Goal: Task Accomplishment & Management: Complete application form

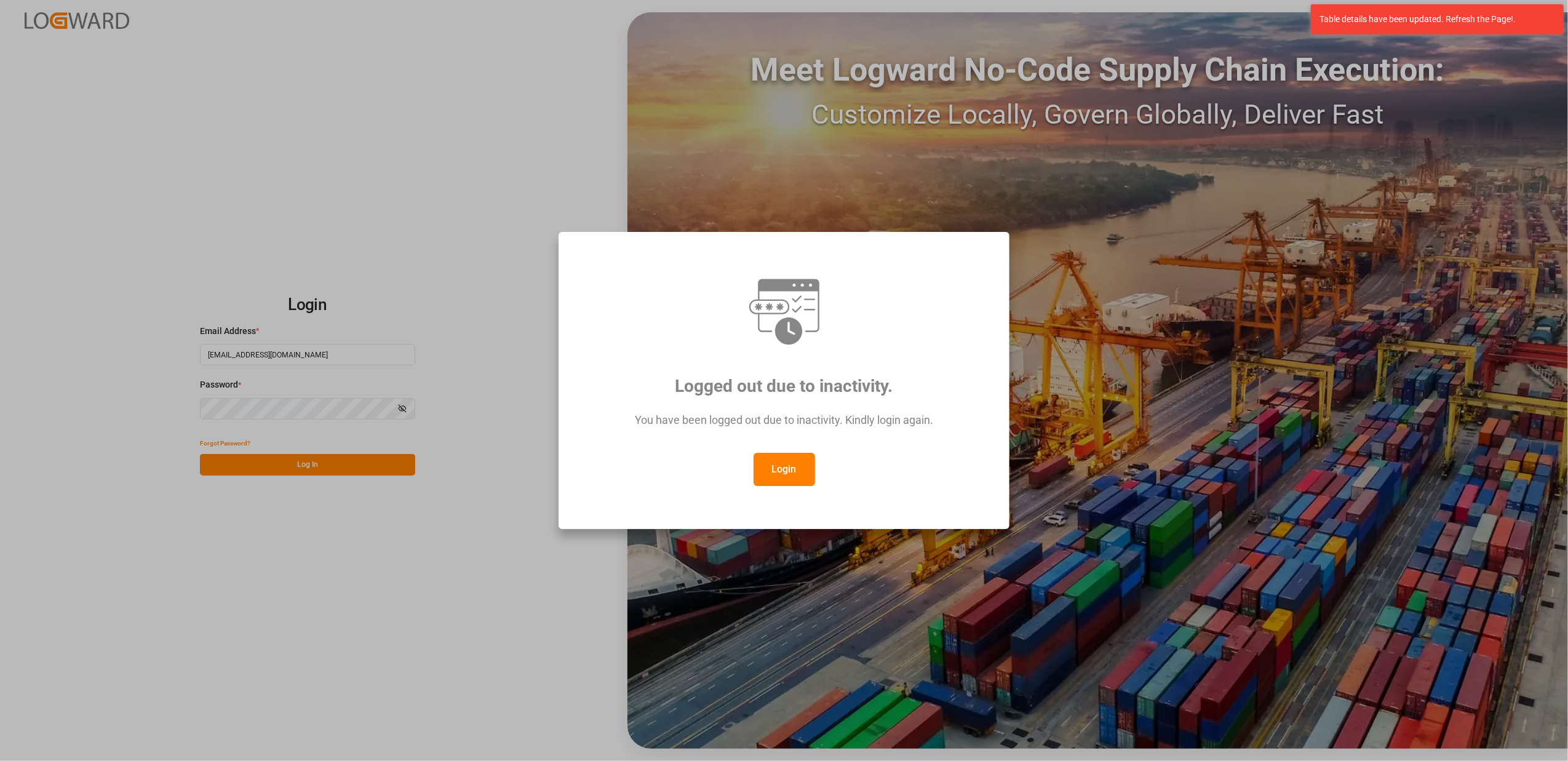
click at [773, 472] on button "Login" at bounding box center [784, 469] width 62 height 33
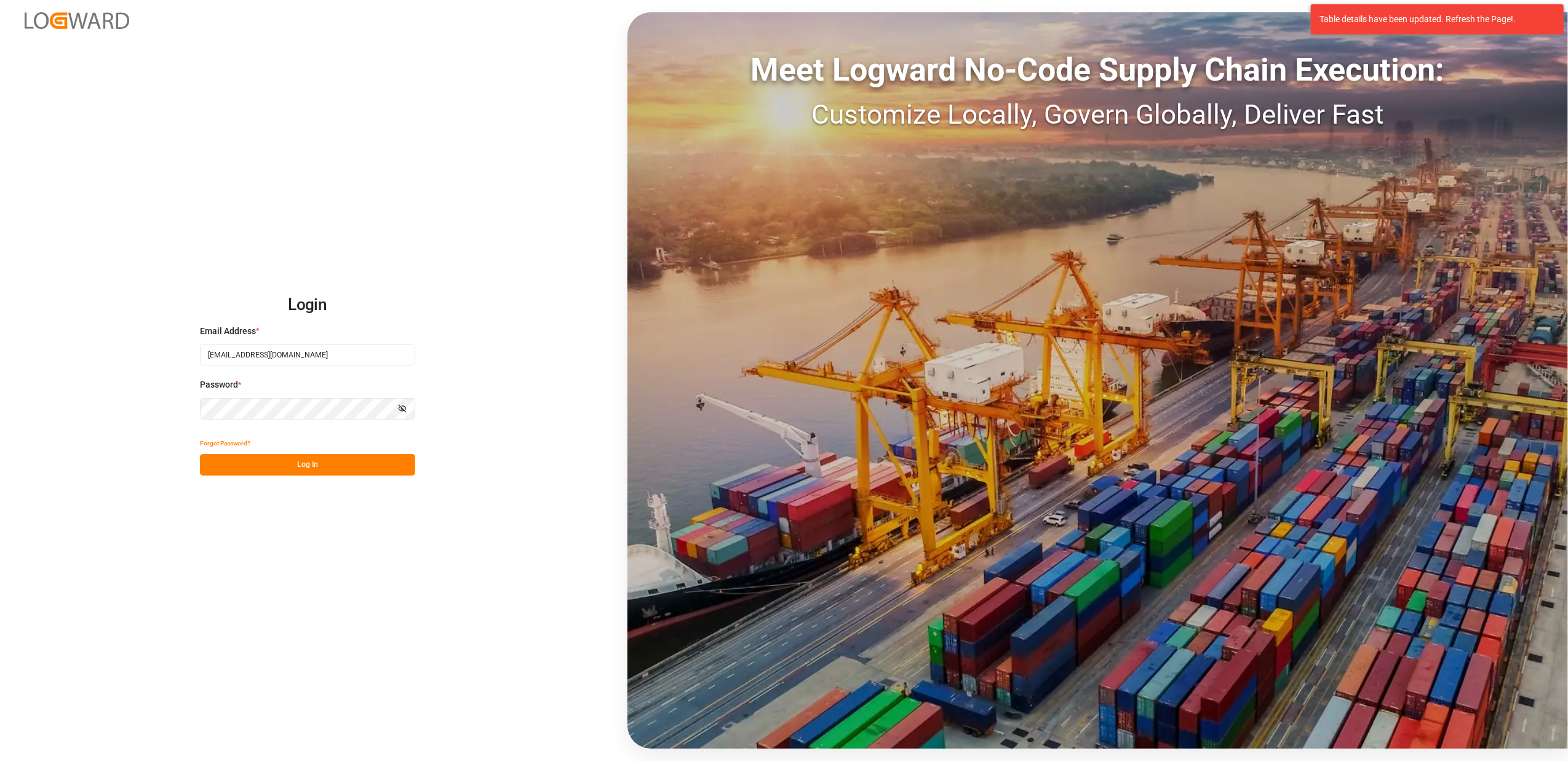
click at [355, 471] on button "Log In" at bounding box center [307, 464] width 215 height 21
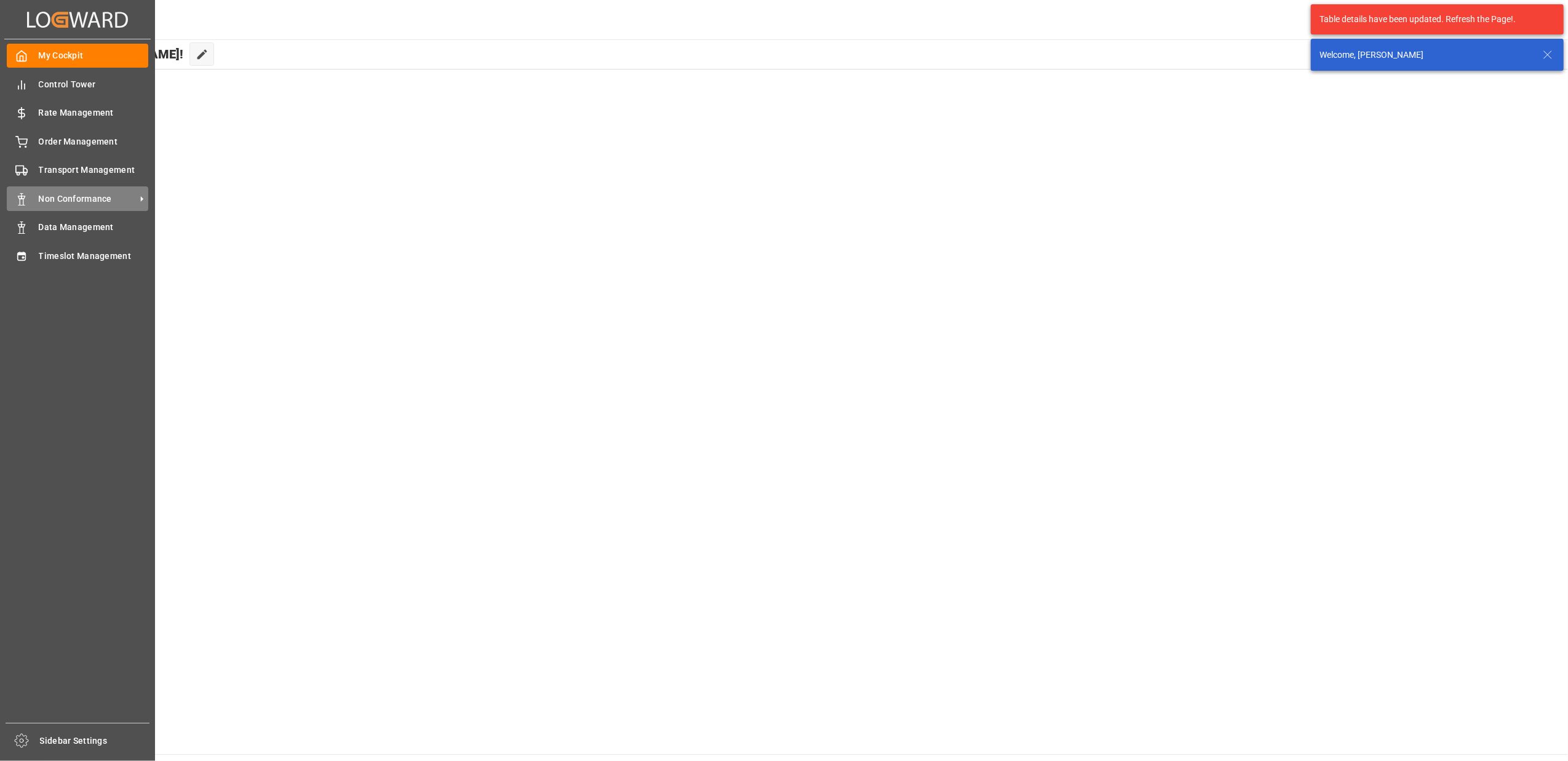
click at [63, 201] on span "Non Conformance" at bounding box center [87, 199] width 97 height 13
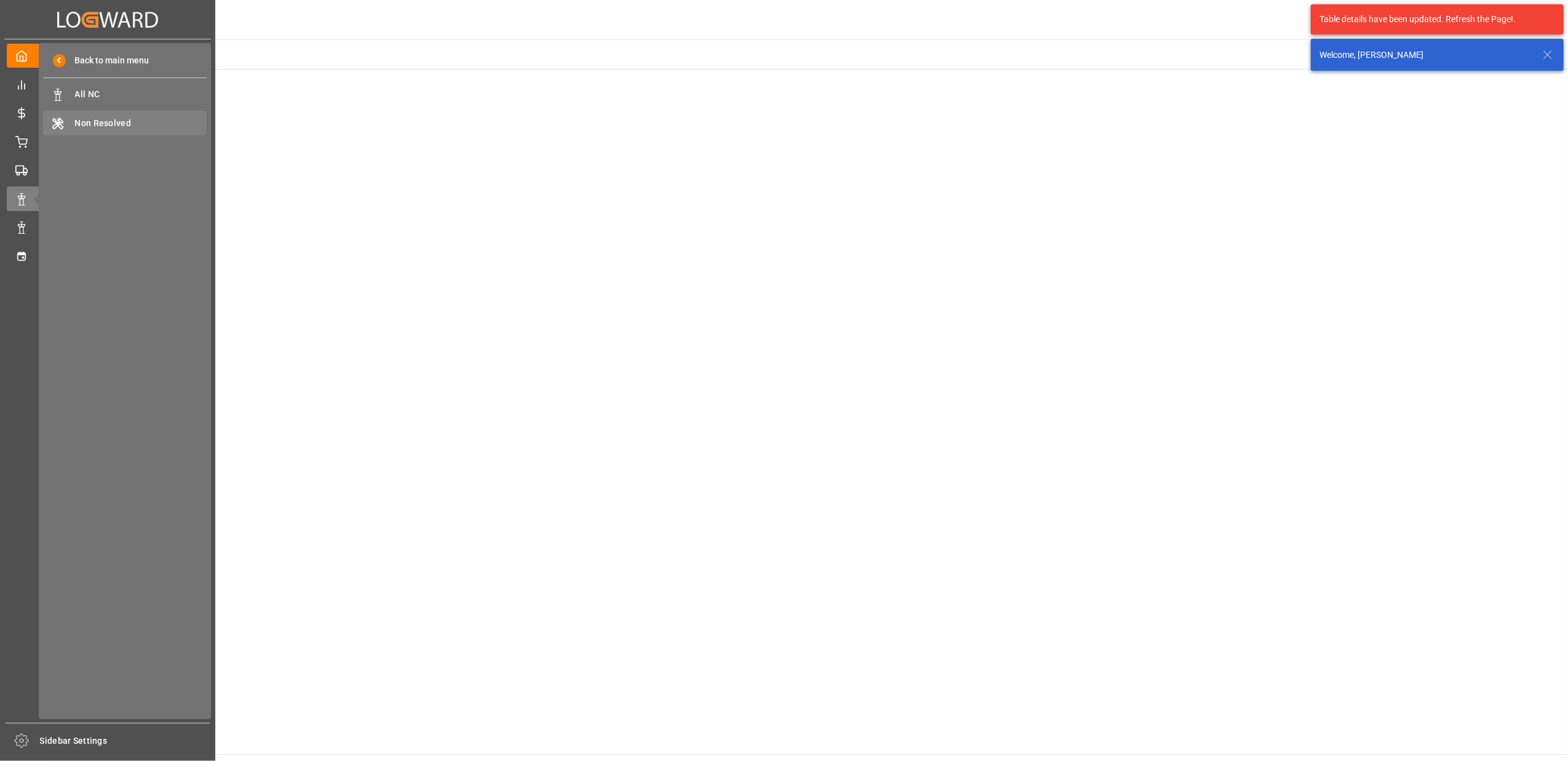
click at [119, 126] on span "Non Resolved" at bounding box center [141, 123] width 132 height 13
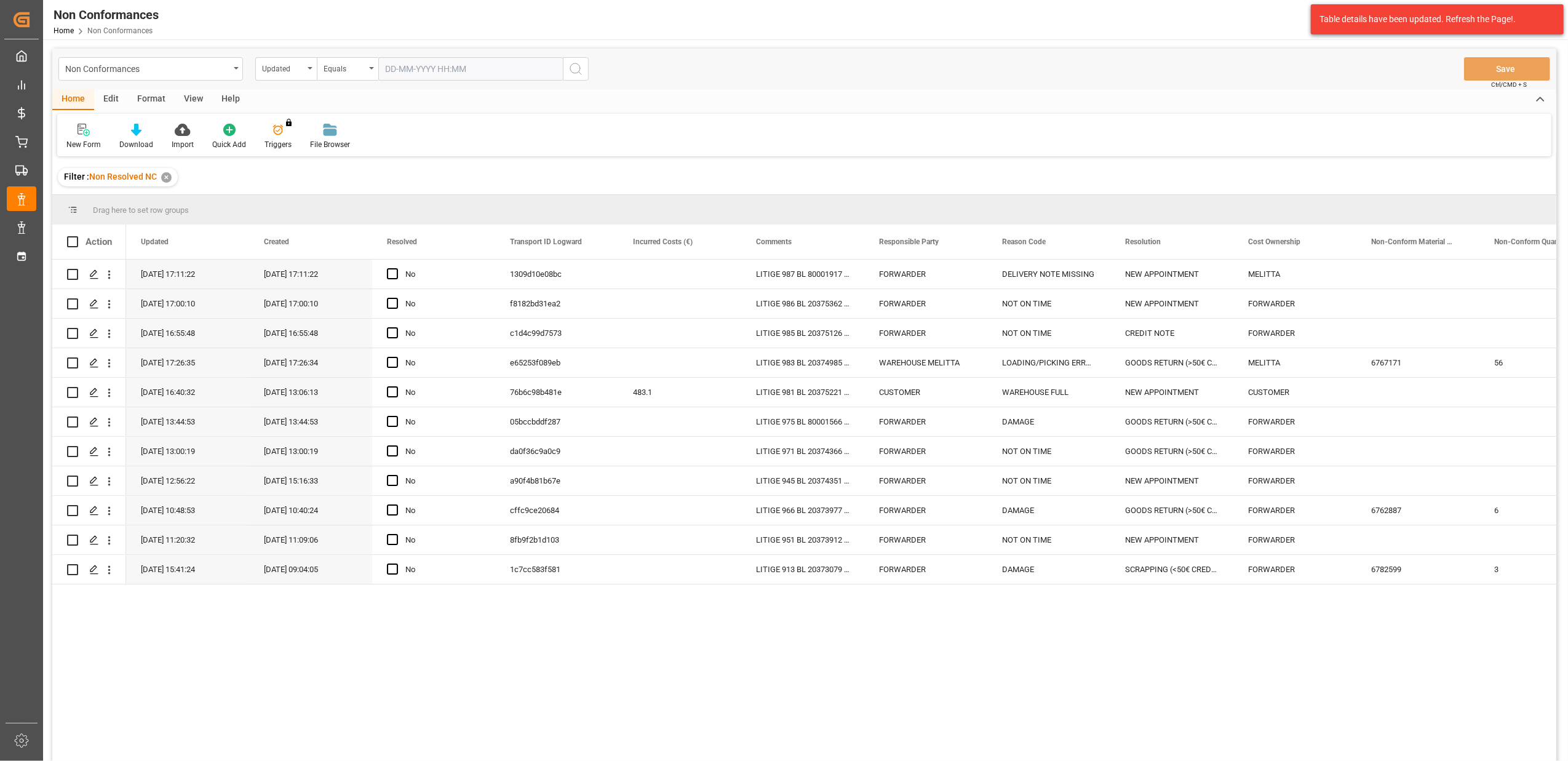
click at [168, 178] on div "✕" at bounding box center [166, 178] width 10 height 10
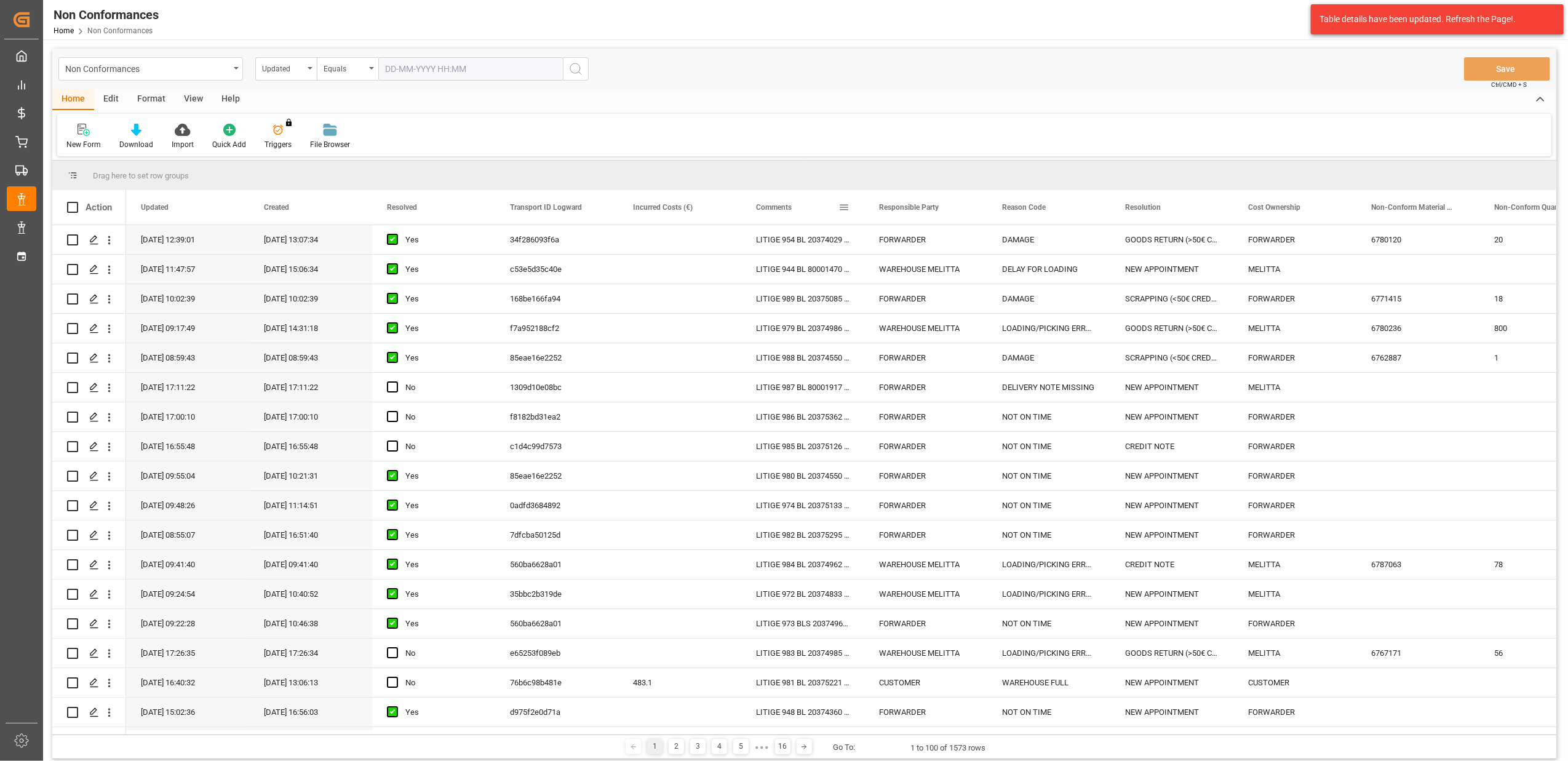
click at [844, 207] on span at bounding box center [844, 207] width 11 height 11
click at [900, 204] on span "filter" at bounding box center [900, 209] width 11 height 11
click at [957, 241] on span "Filtering operator" at bounding box center [955, 243] width 11 height 11
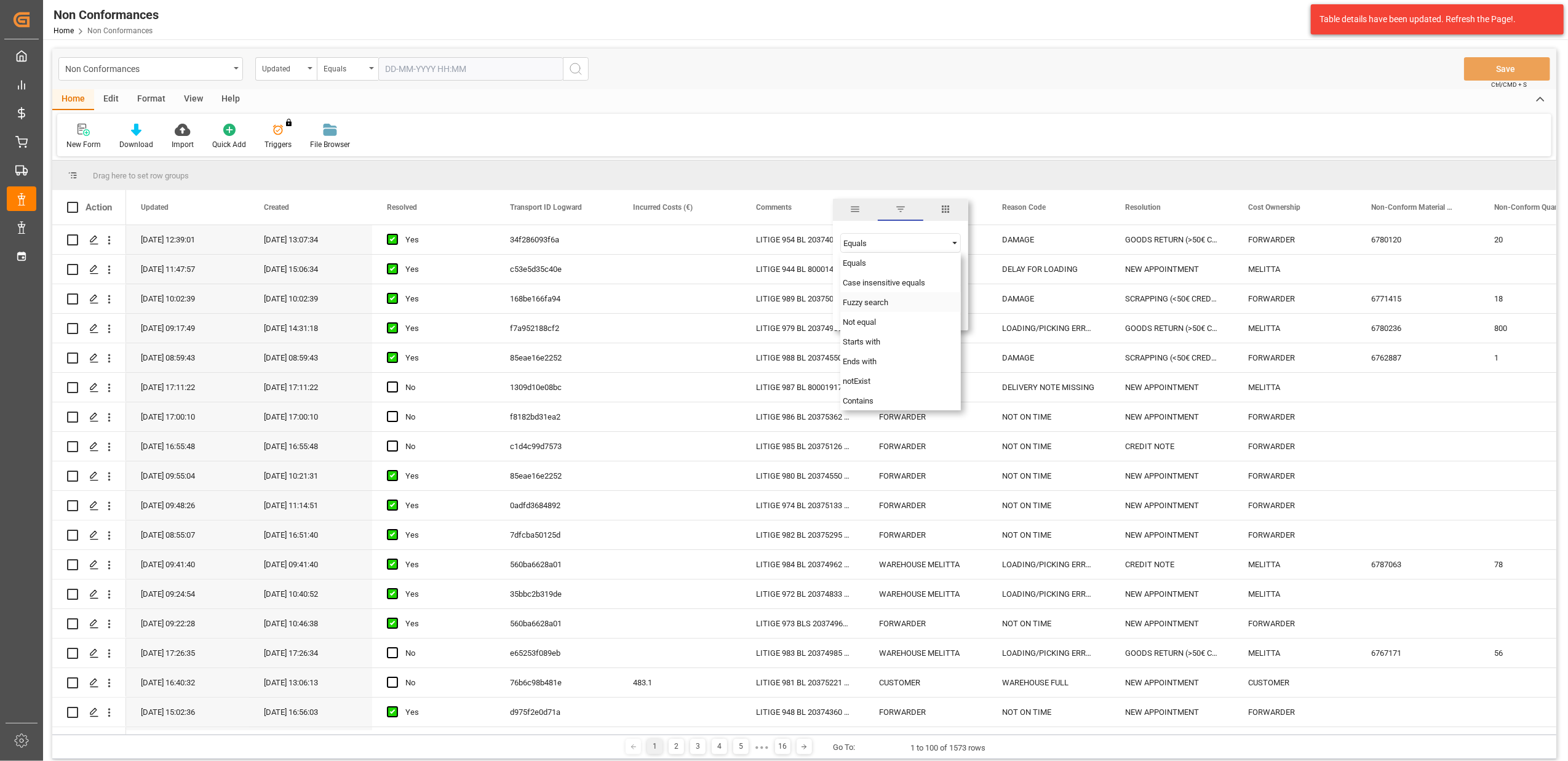
click at [918, 301] on div "Fuzzy search" at bounding box center [900, 301] width 120 height 19
click at [909, 278] on input "Filter Value" at bounding box center [900, 273] width 120 height 25
paste input "20374029"
type input "20374029"
click at [921, 312] on button "Apply" at bounding box center [916, 312] width 23 height 13
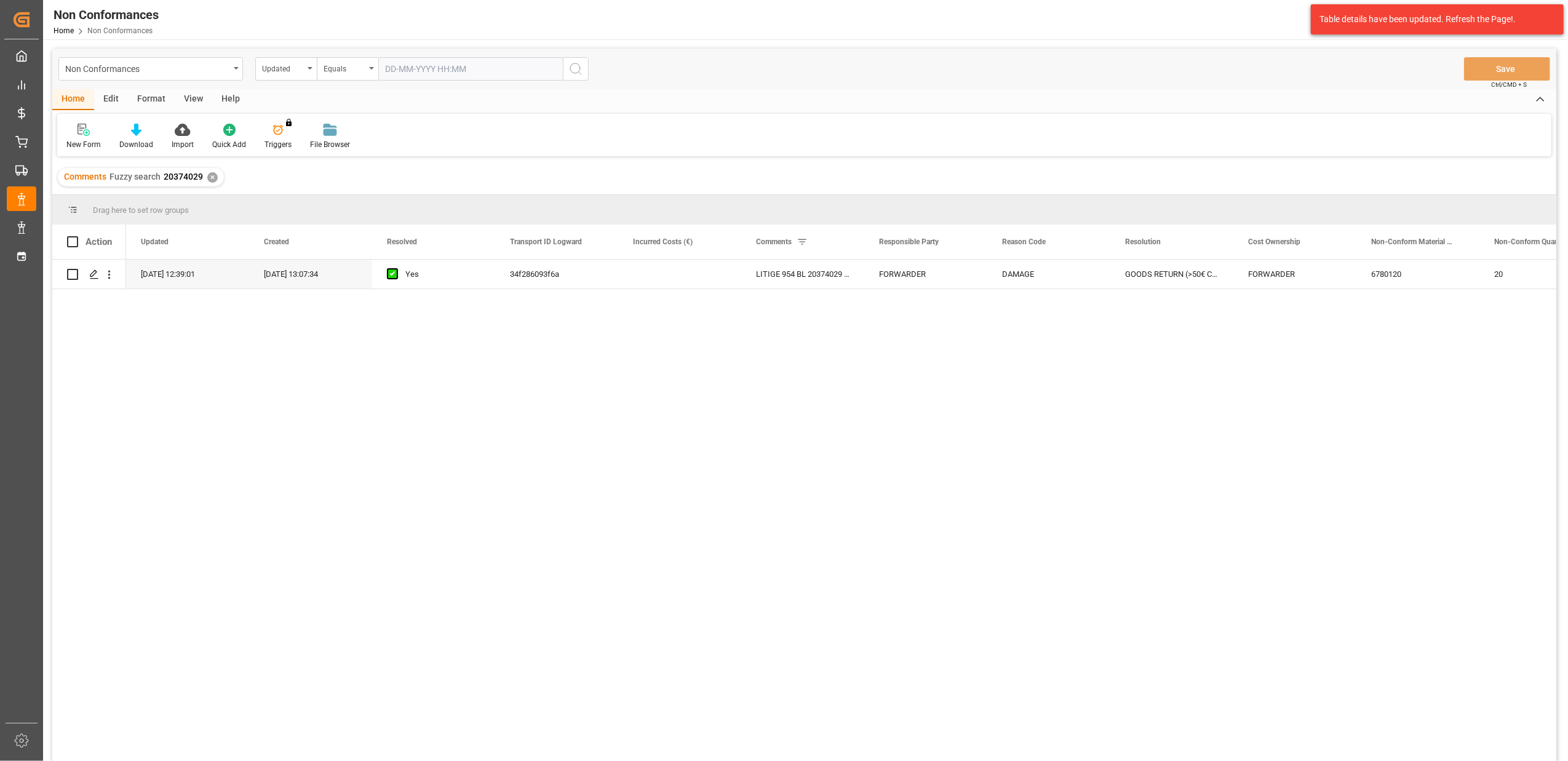
click at [208, 177] on div "✕" at bounding box center [212, 178] width 10 height 10
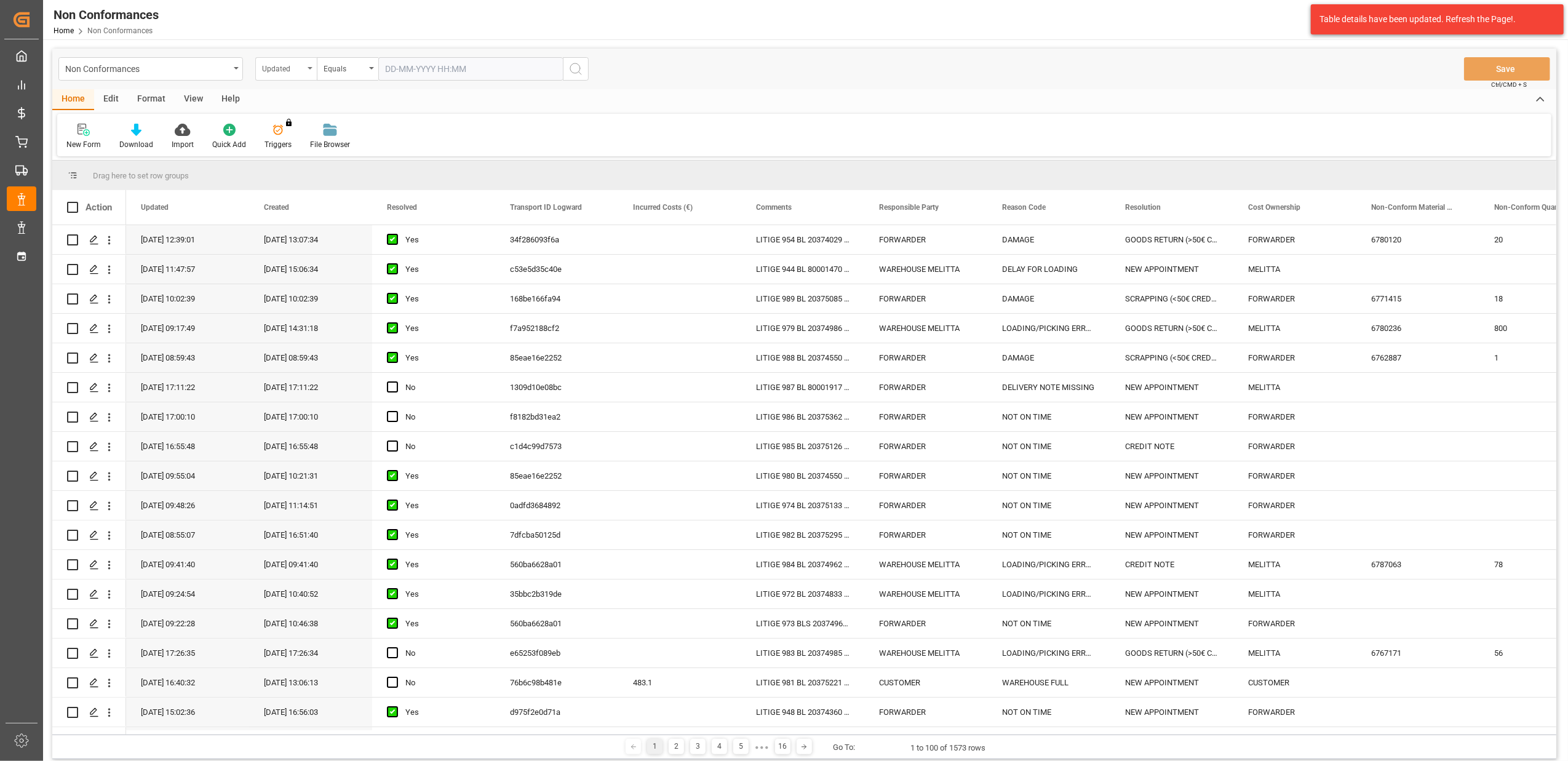
click at [305, 69] on div "Updated" at bounding box center [286, 69] width 62 height 24
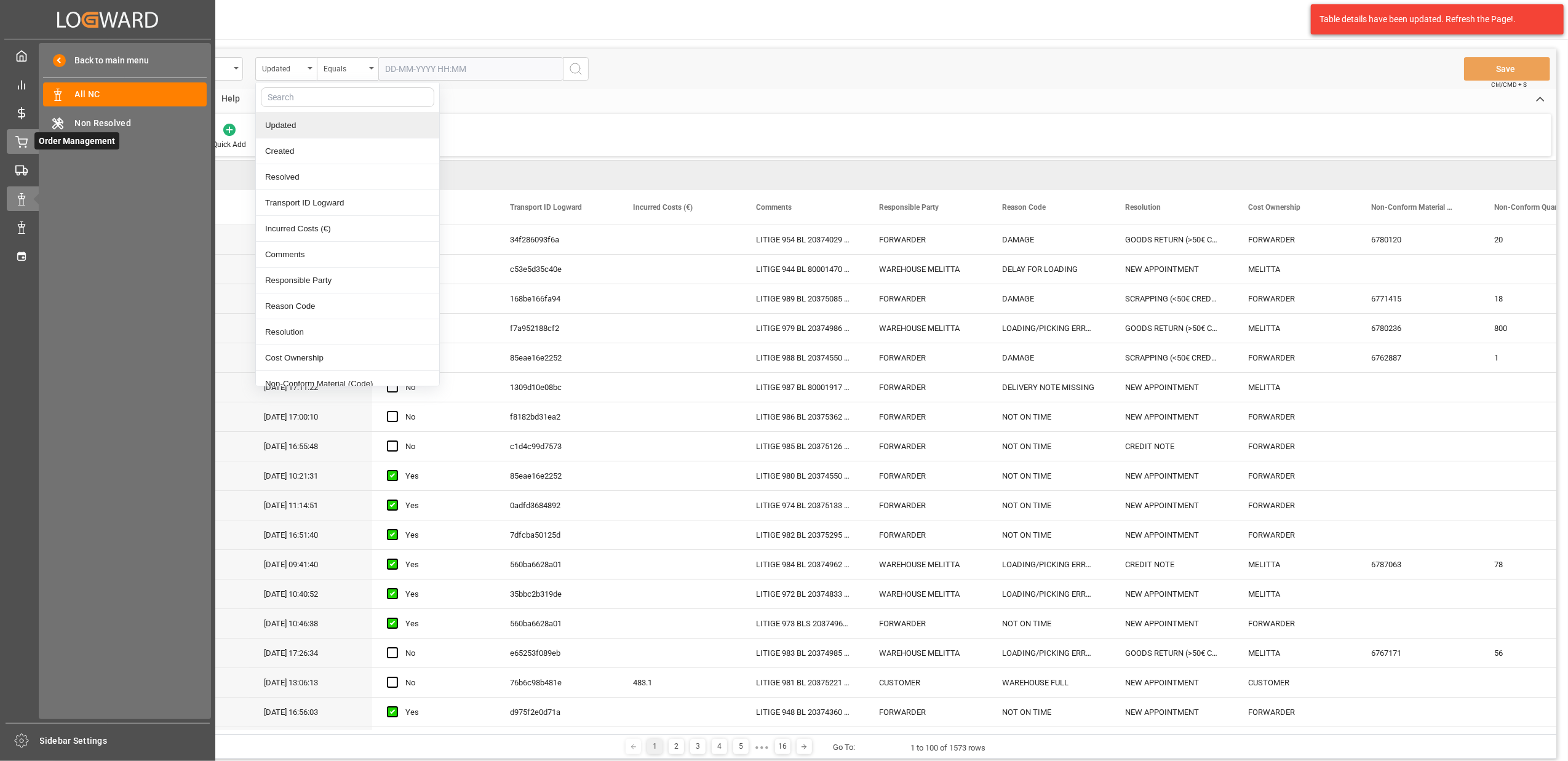
click at [15, 146] on icon at bounding box center [21, 142] width 13 height 13
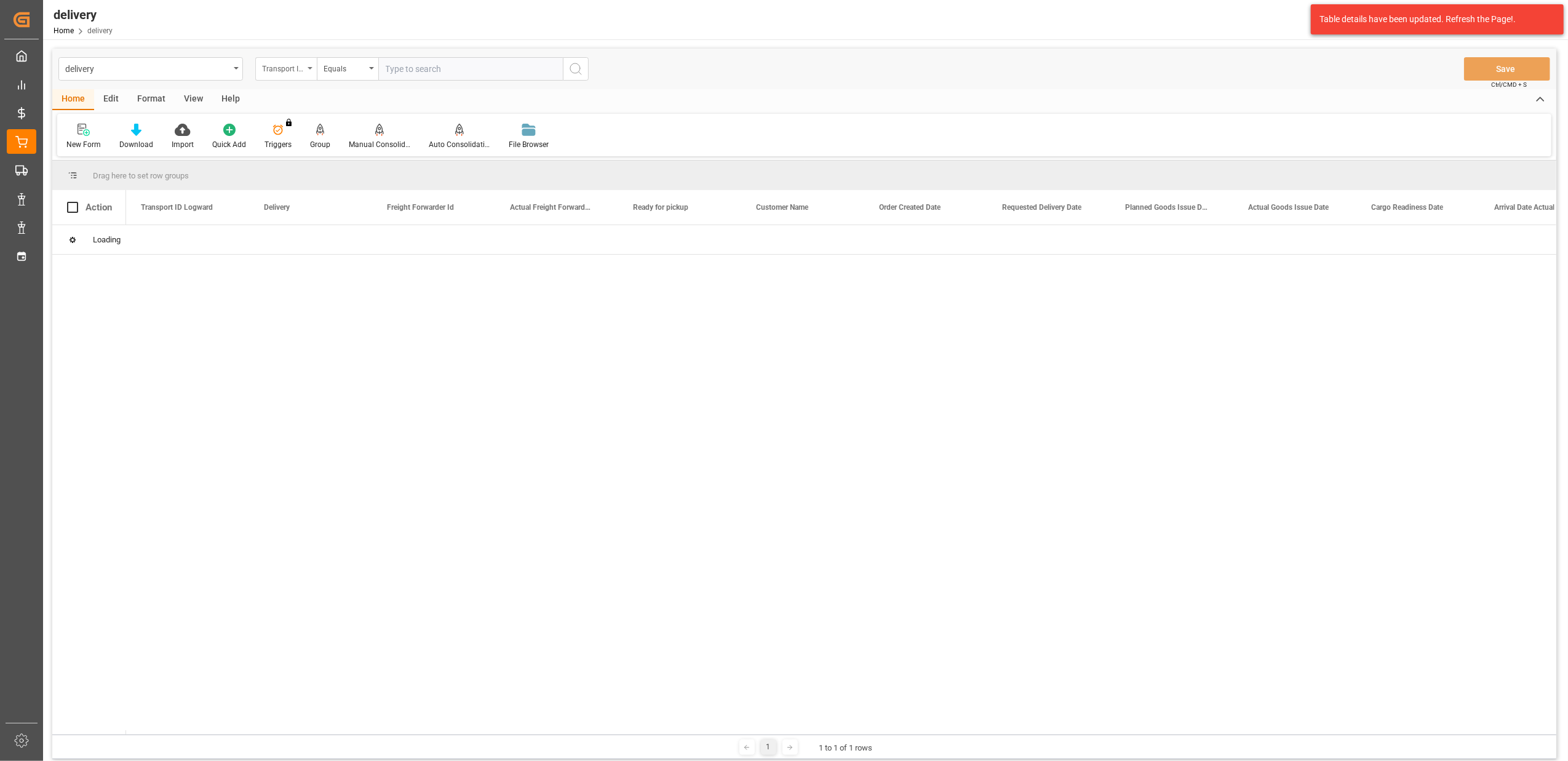
click at [310, 67] on icon "open menu" at bounding box center [310, 68] width 5 height 3
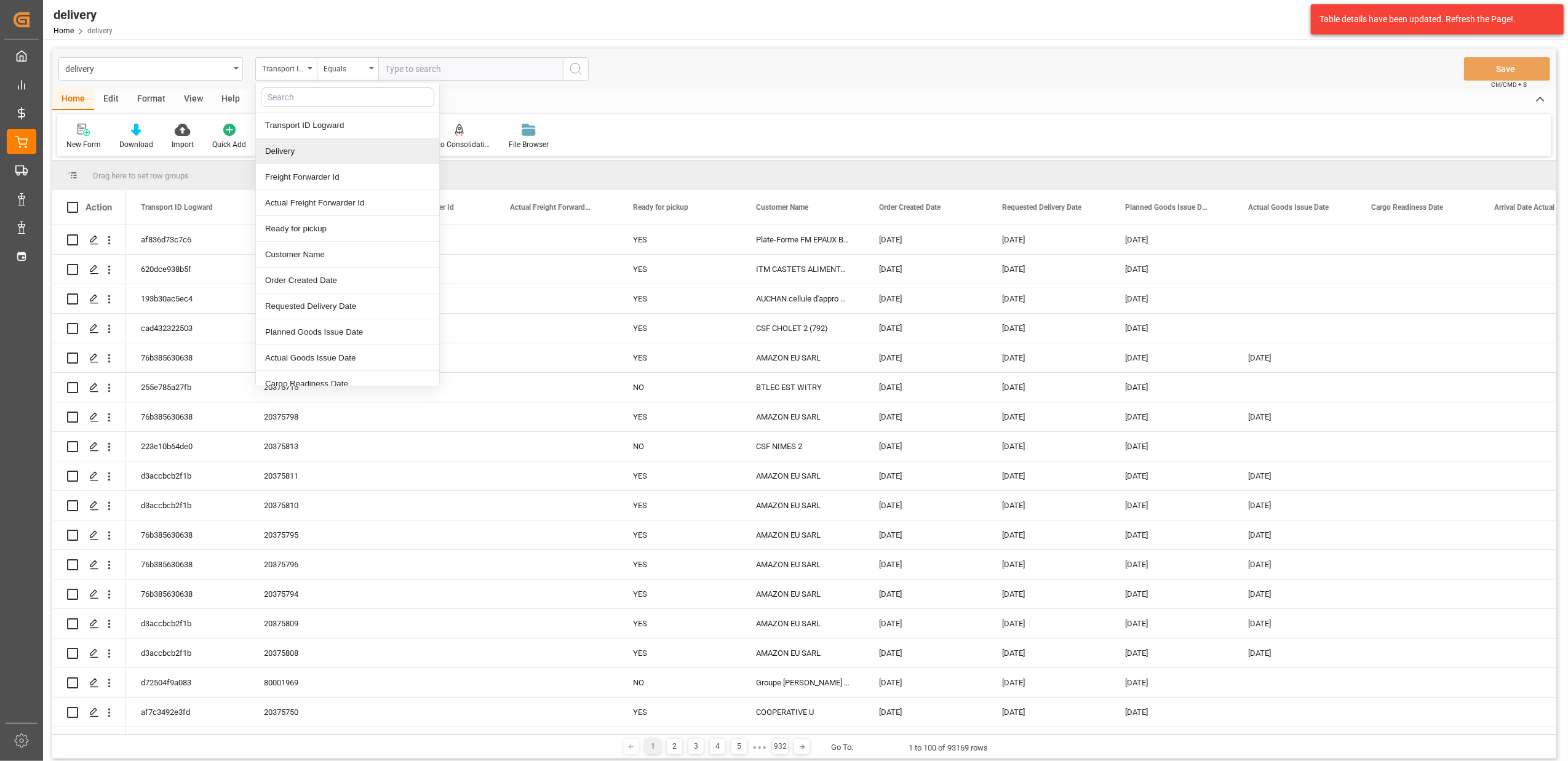
click at [311, 149] on div "Delivery" at bounding box center [347, 152] width 184 height 26
click at [437, 71] on input "text" at bounding box center [470, 69] width 184 height 24
type input "20375888"
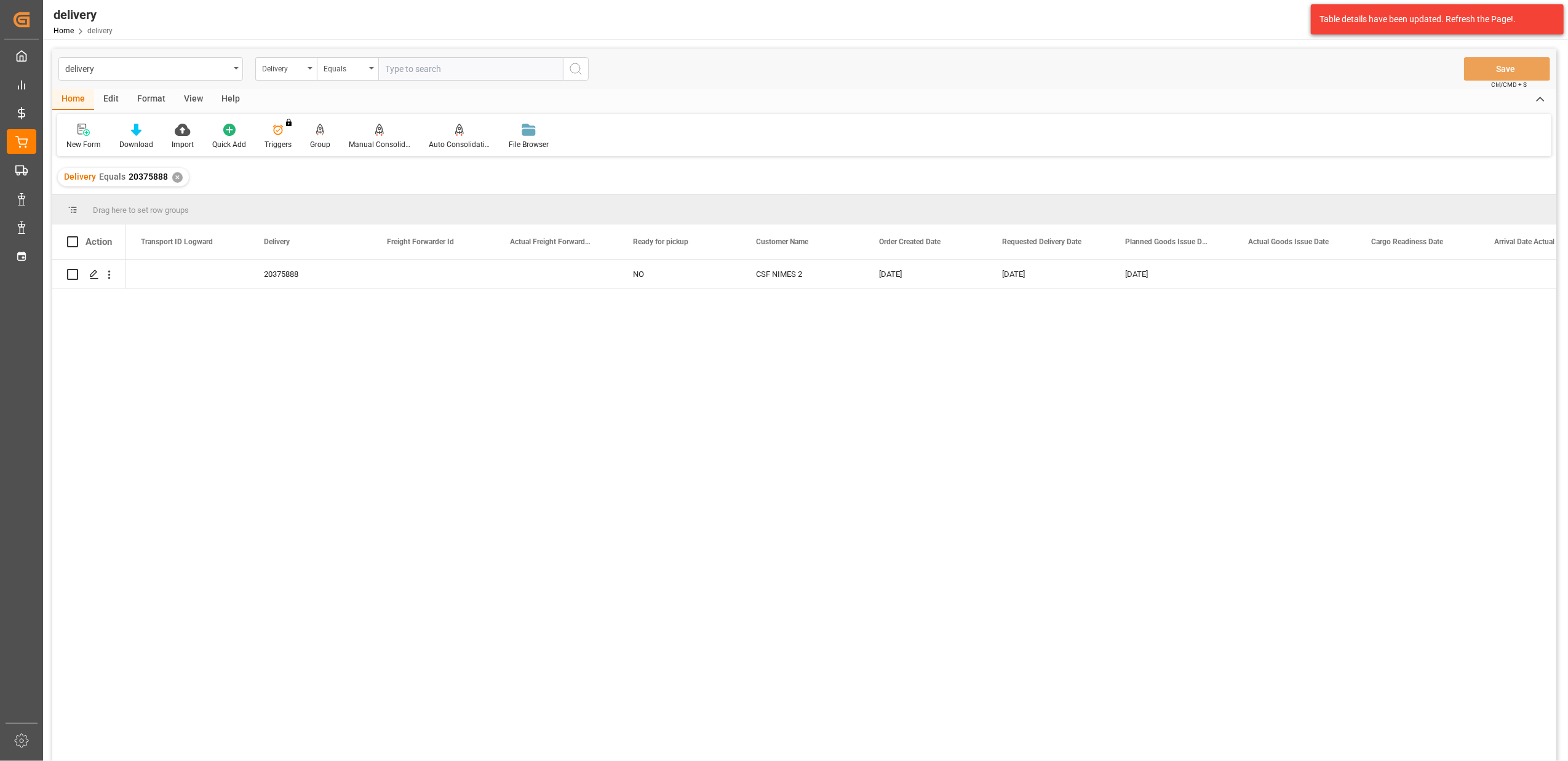
click at [176, 180] on div "✕" at bounding box center [178, 178] width 10 height 10
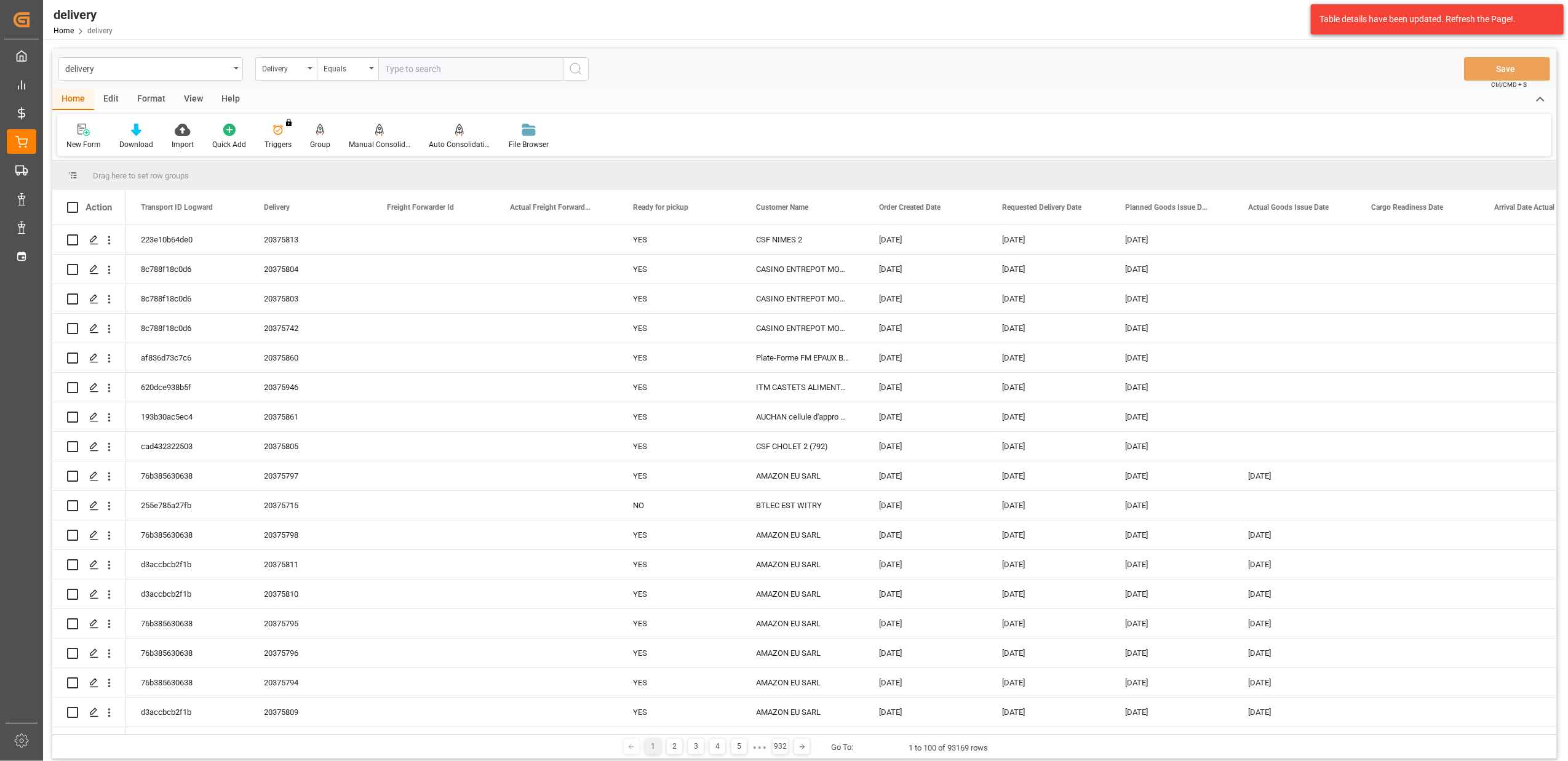
click at [458, 67] on input "text" at bounding box center [470, 69] width 184 height 24
type input "92543937"
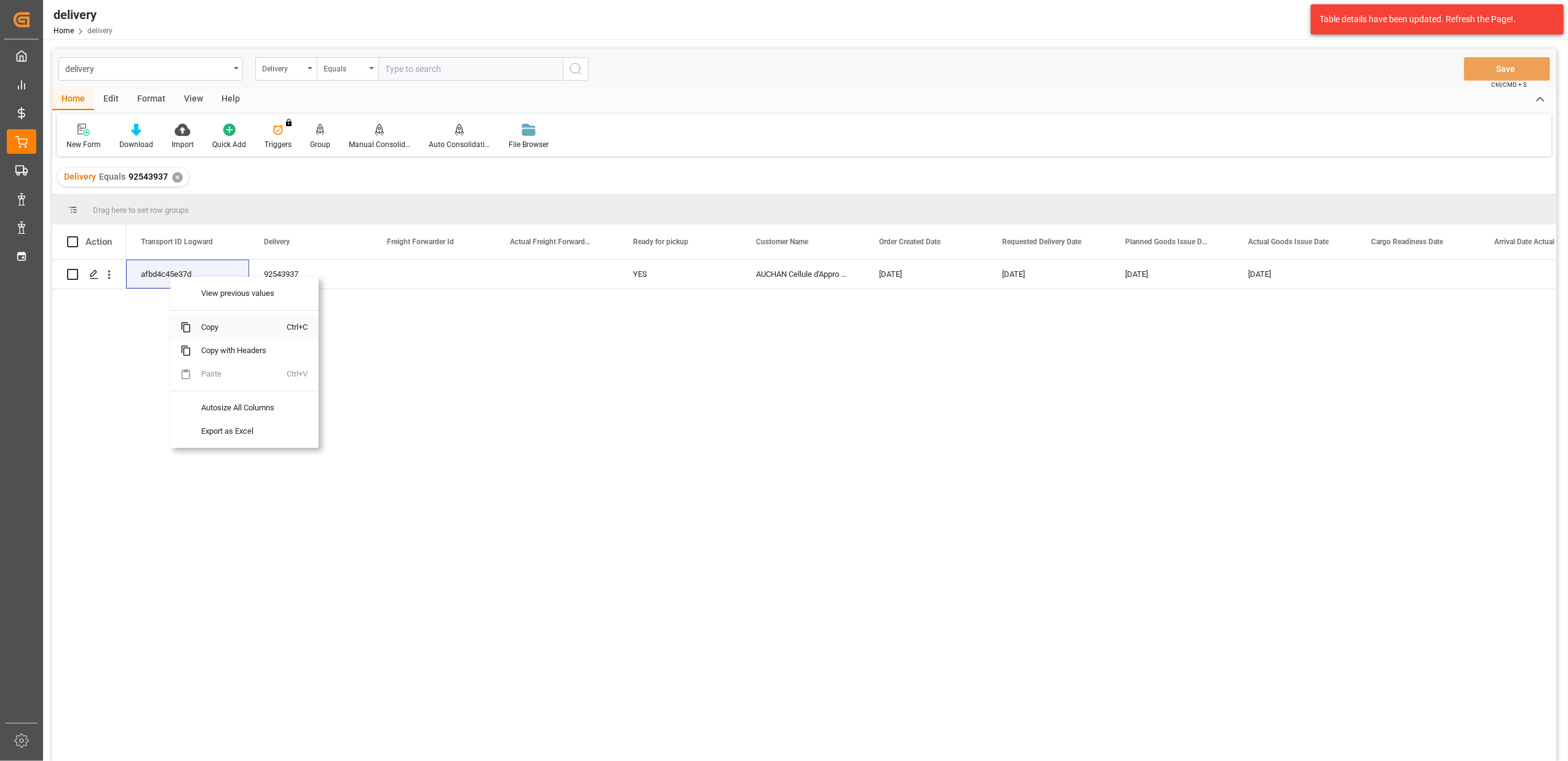
click at [208, 328] on span "Copy" at bounding box center [239, 328] width 96 height 24
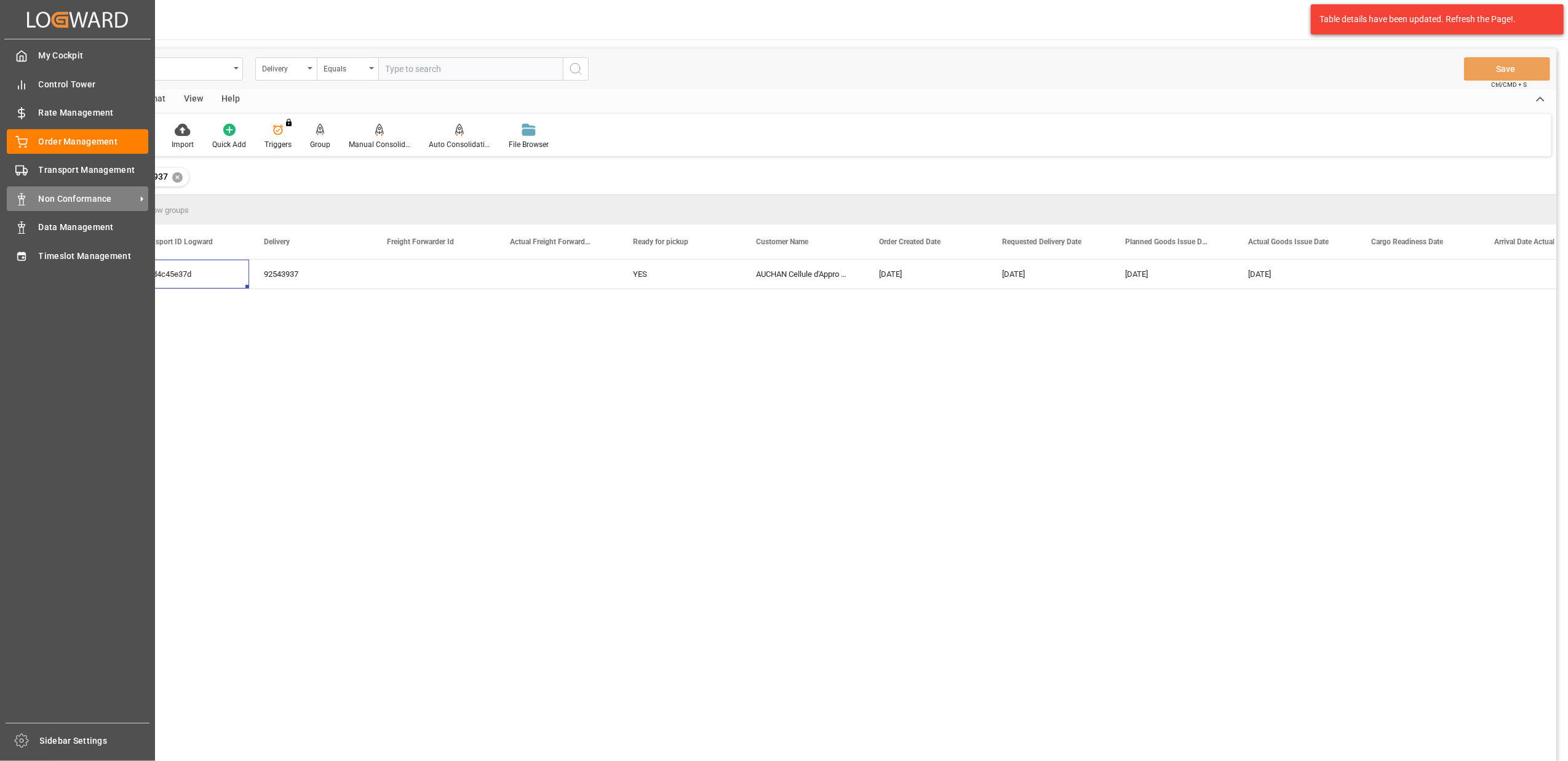
click at [69, 195] on span "Non Conformance" at bounding box center [87, 199] width 97 height 13
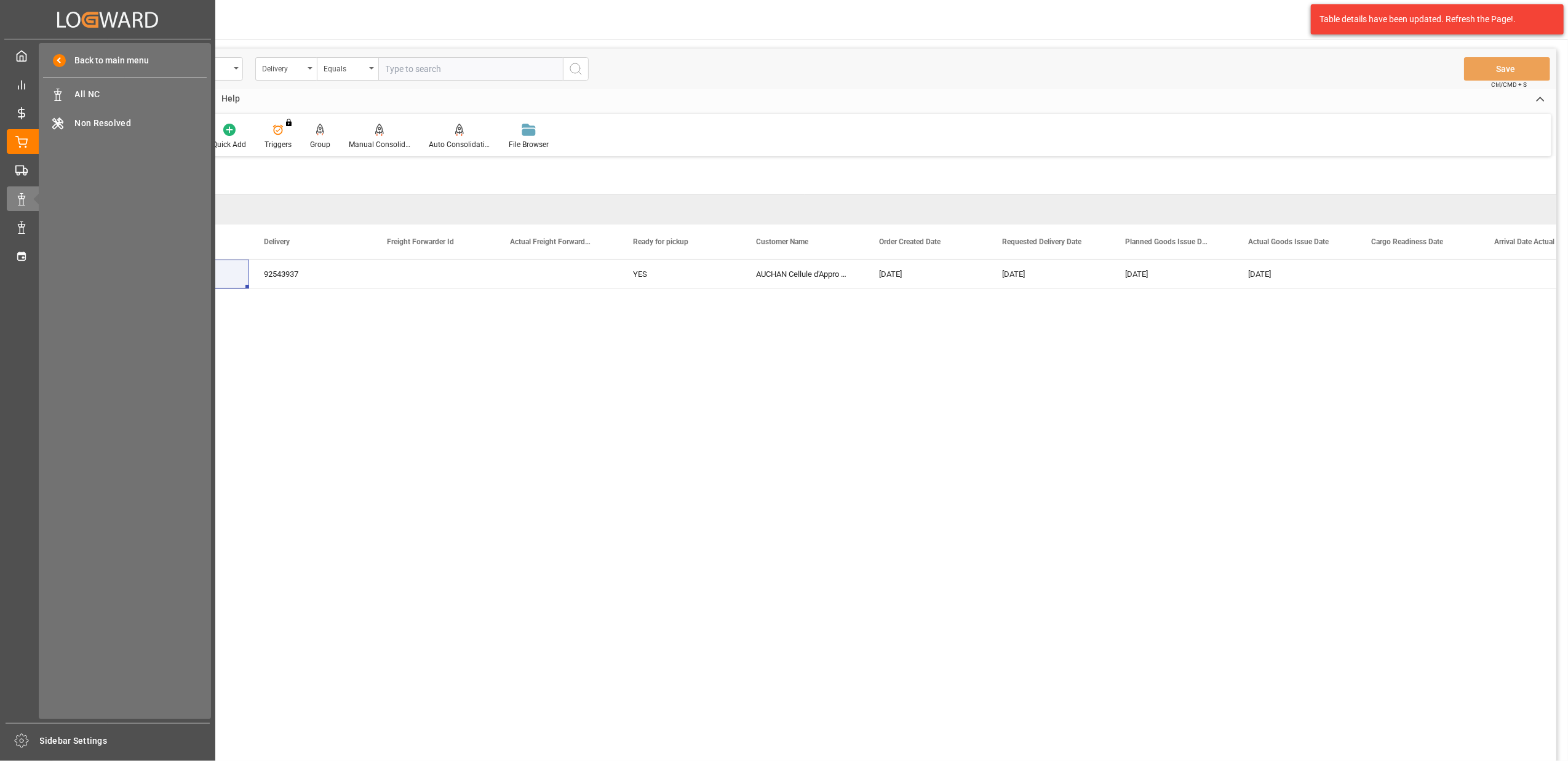
click at [96, 81] on div "Back to main menu All NC All NC Non Resolved Non Resolved" at bounding box center [125, 381] width 173 height 676
click at [96, 95] on span "All NC" at bounding box center [141, 94] width 132 height 13
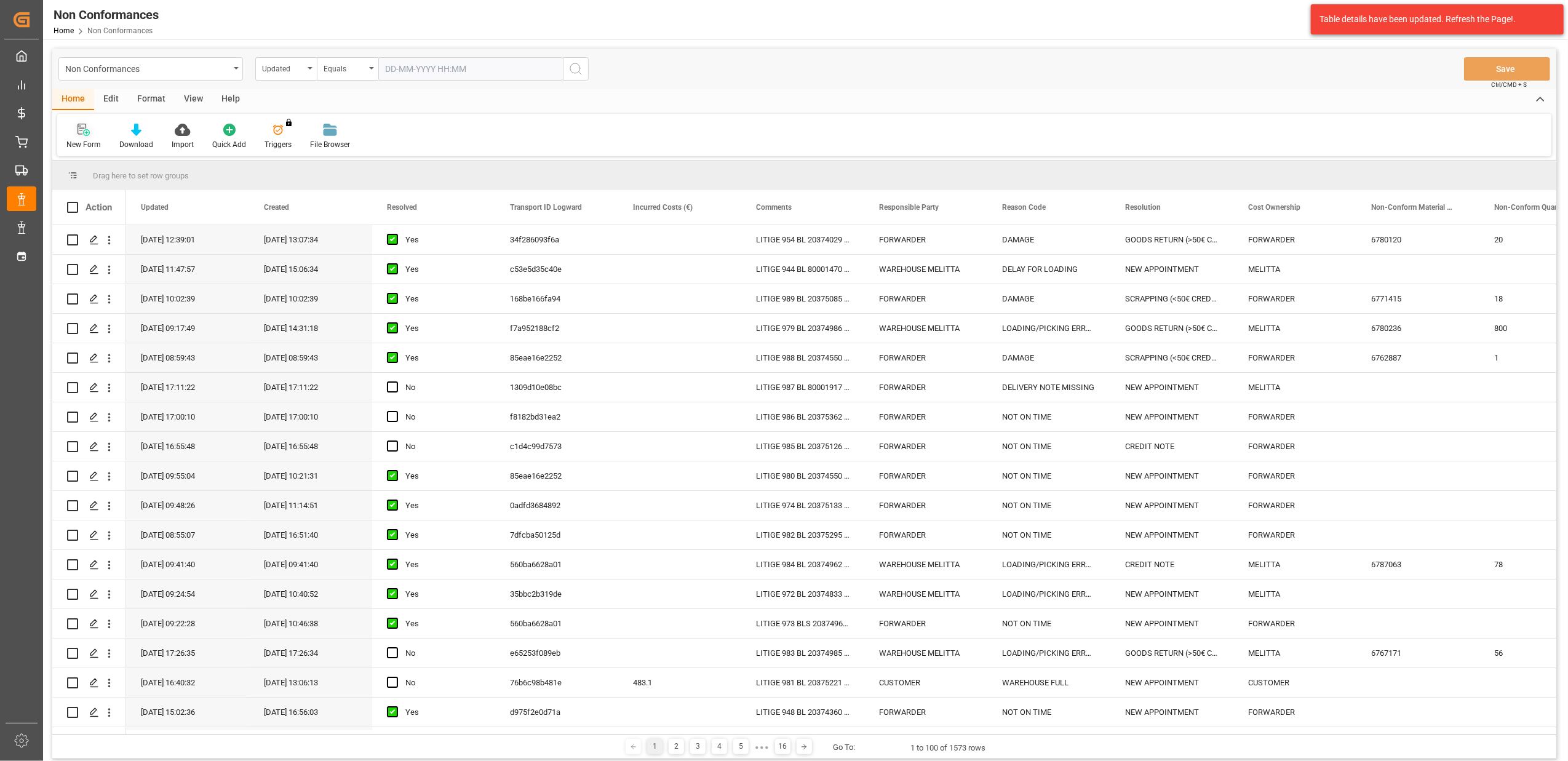
click at [89, 134] on icon at bounding box center [86, 133] width 7 height 7
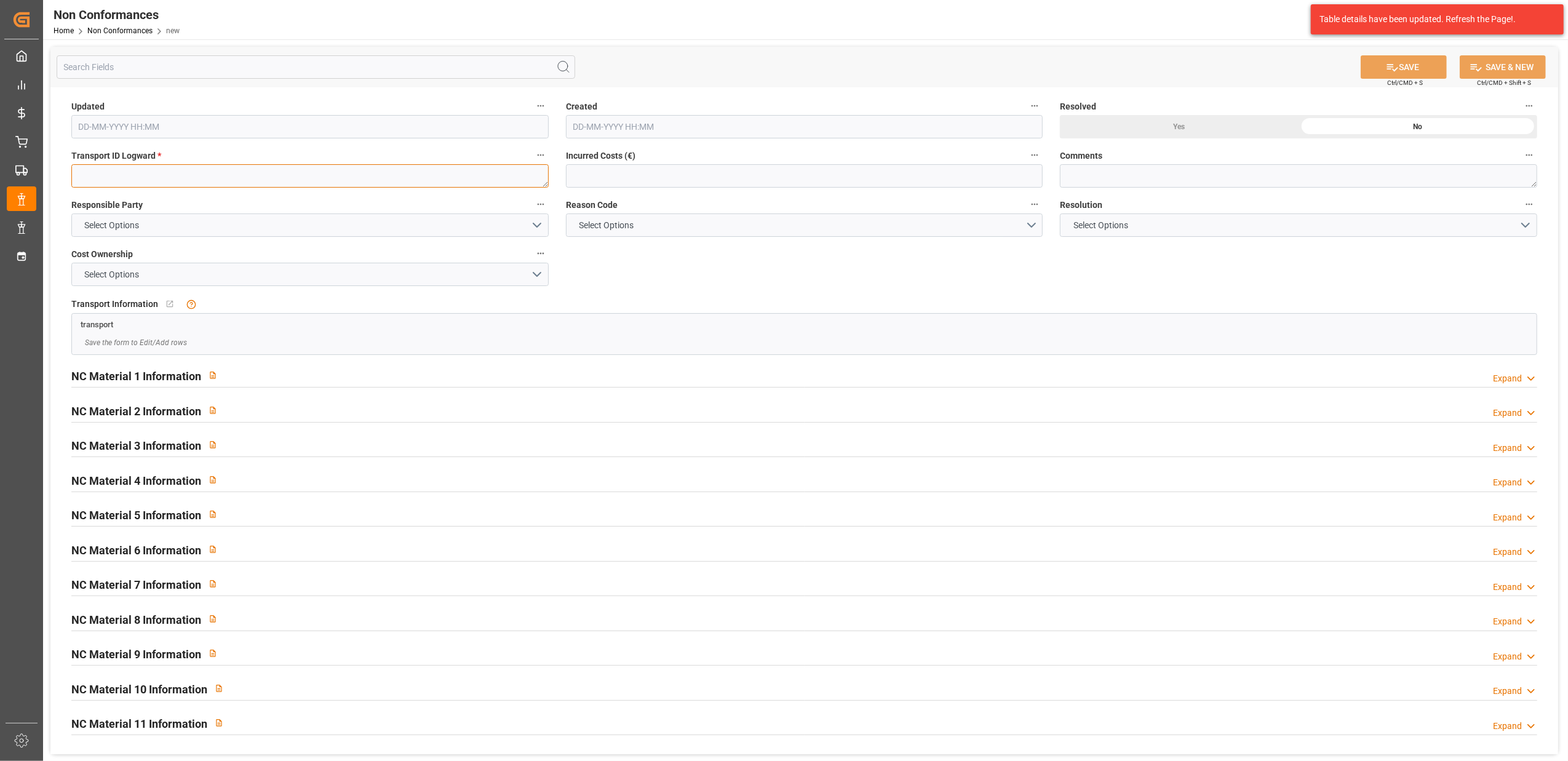
click at [185, 174] on textarea at bounding box center [310, 176] width 477 height 24
paste textarea "afbd4c45e37d"
type textarea "afbd4c45e37d"
click at [539, 227] on button "Select Options" at bounding box center [310, 225] width 477 height 24
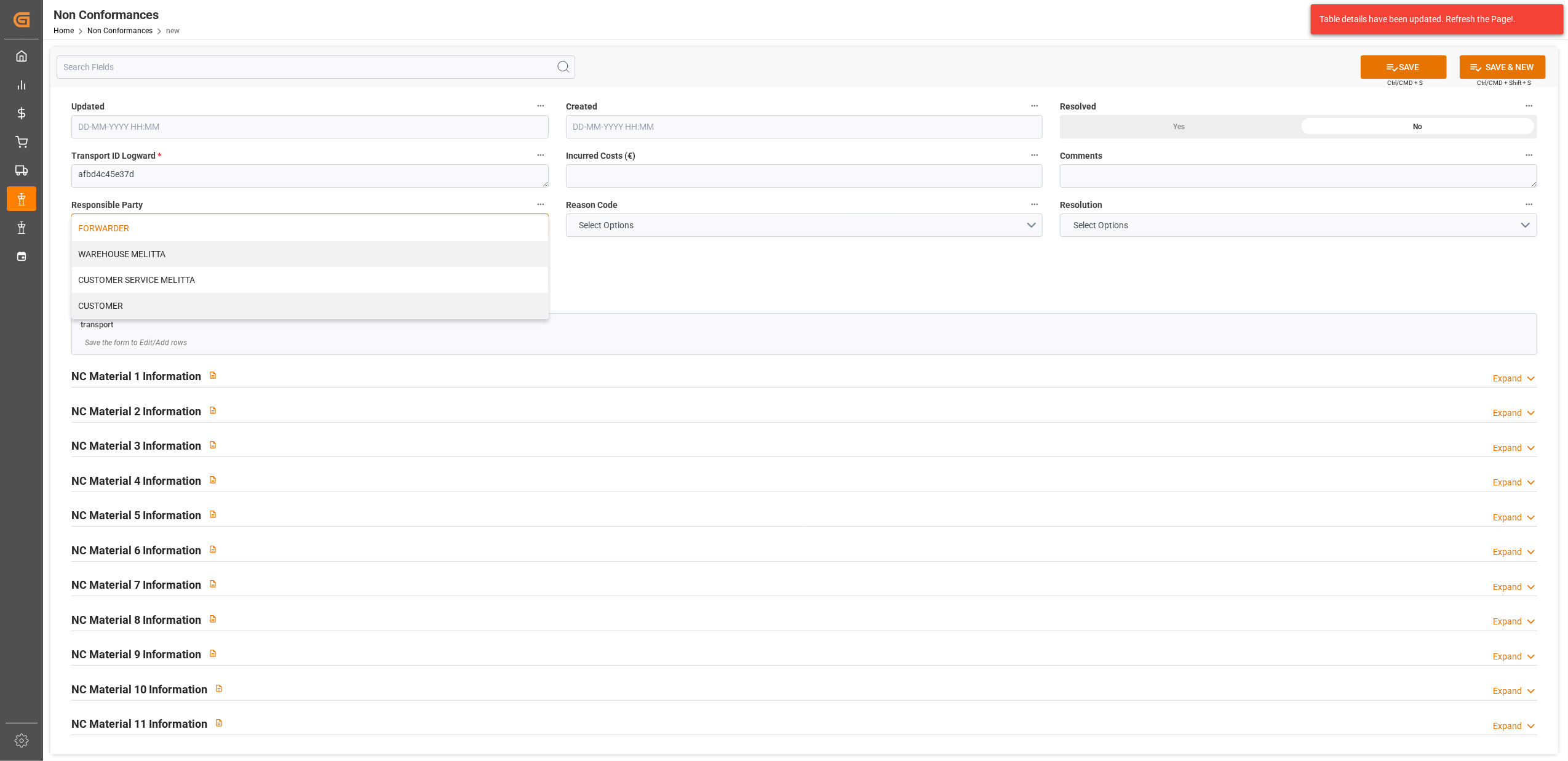
click at [363, 233] on div "FORWARDER" at bounding box center [310, 228] width 476 height 26
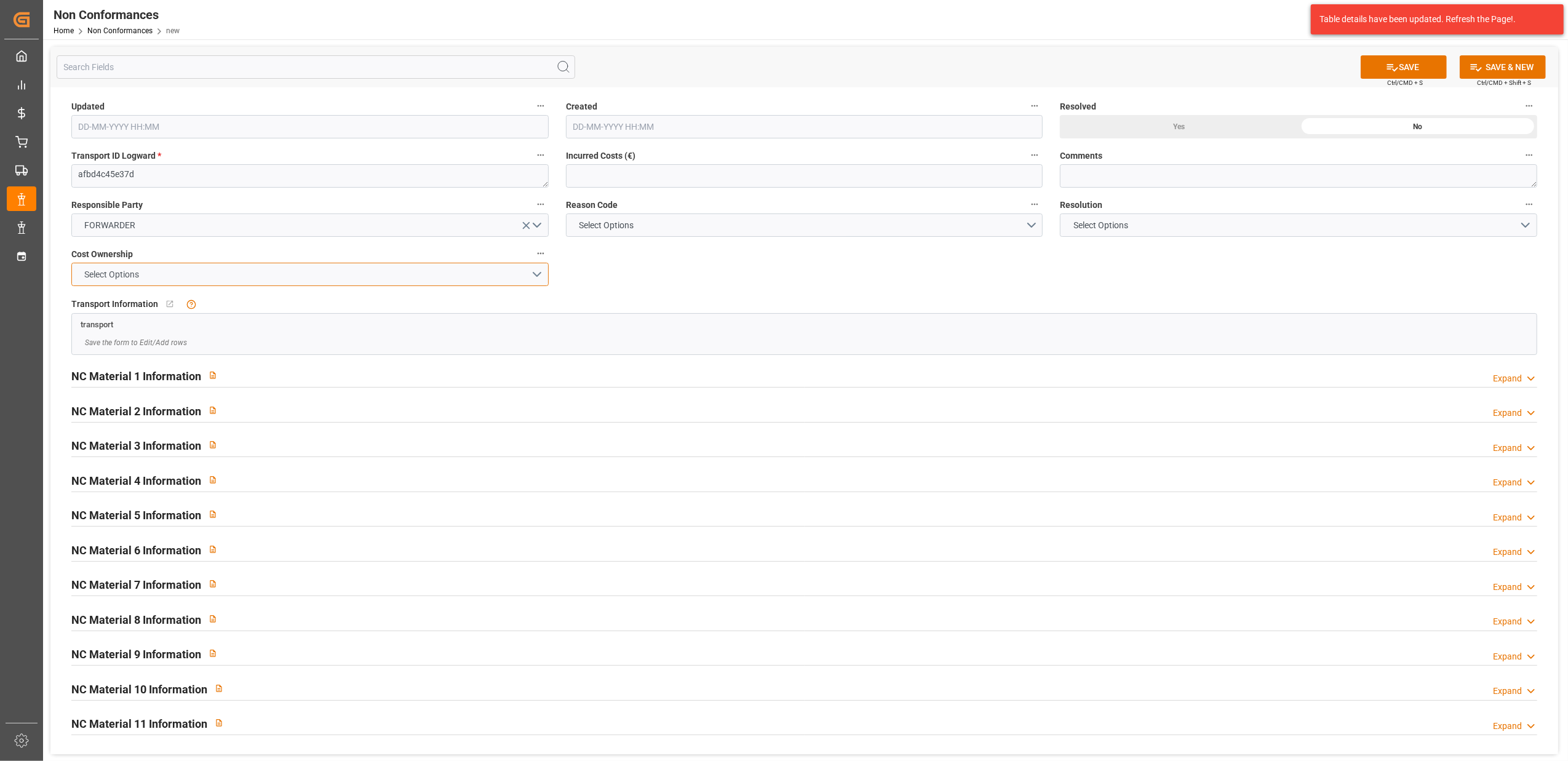
click at [537, 273] on button "Select Options" at bounding box center [310, 274] width 477 height 24
drag, startPoint x: 197, startPoint y: 274, endPoint x: 212, endPoint y: 276, distance: 15.1
click at [200, 276] on div "FORWARDER" at bounding box center [310, 278] width 476 height 26
click at [1030, 224] on button "Select Options" at bounding box center [805, 225] width 477 height 24
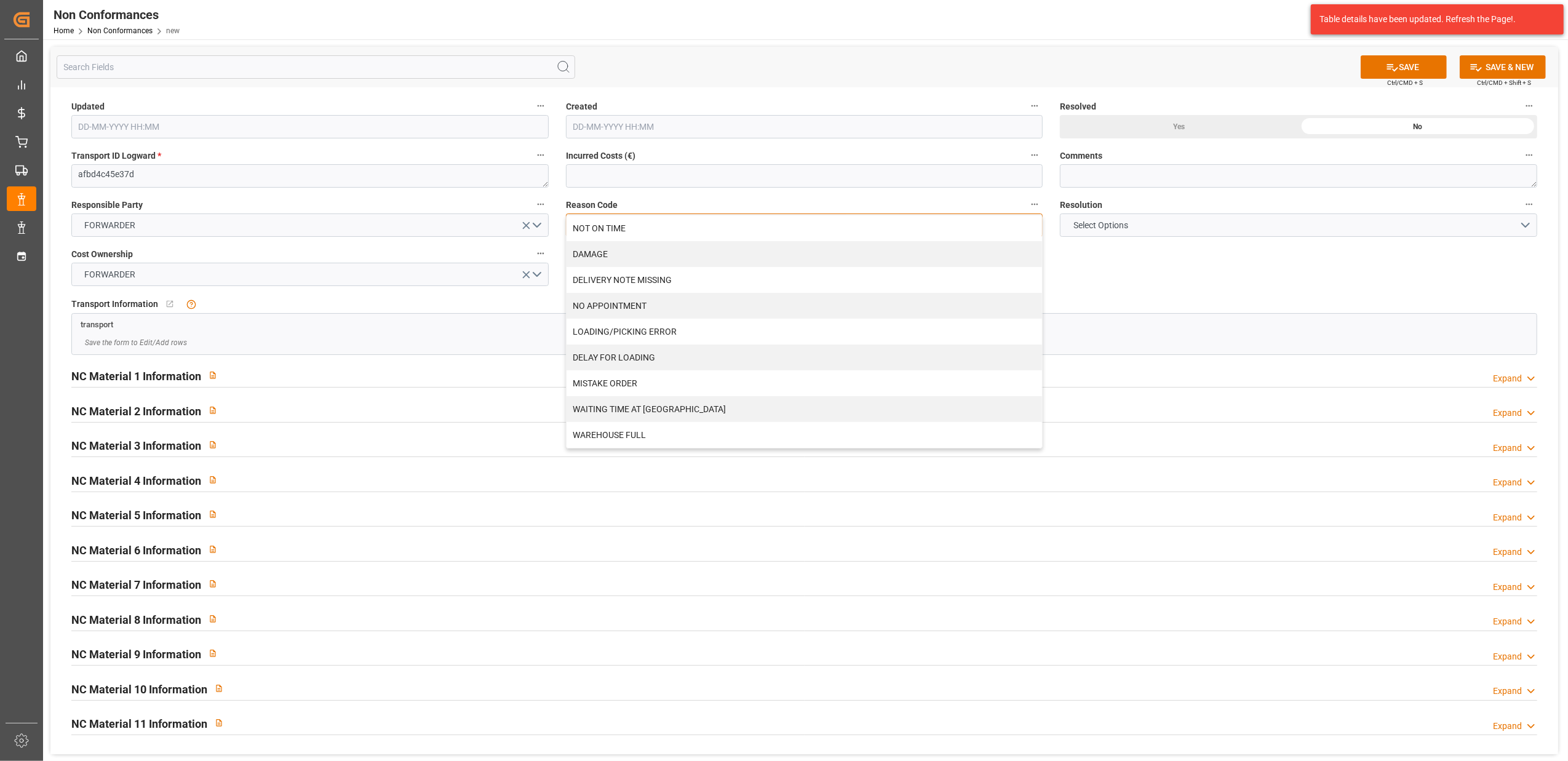
drag, startPoint x: 668, startPoint y: 254, endPoint x: 1163, endPoint y: 245, distance: 495.1
click at [669, 254] on div "DAMAGE" at bounding box center [804, 254] width 476 height 26
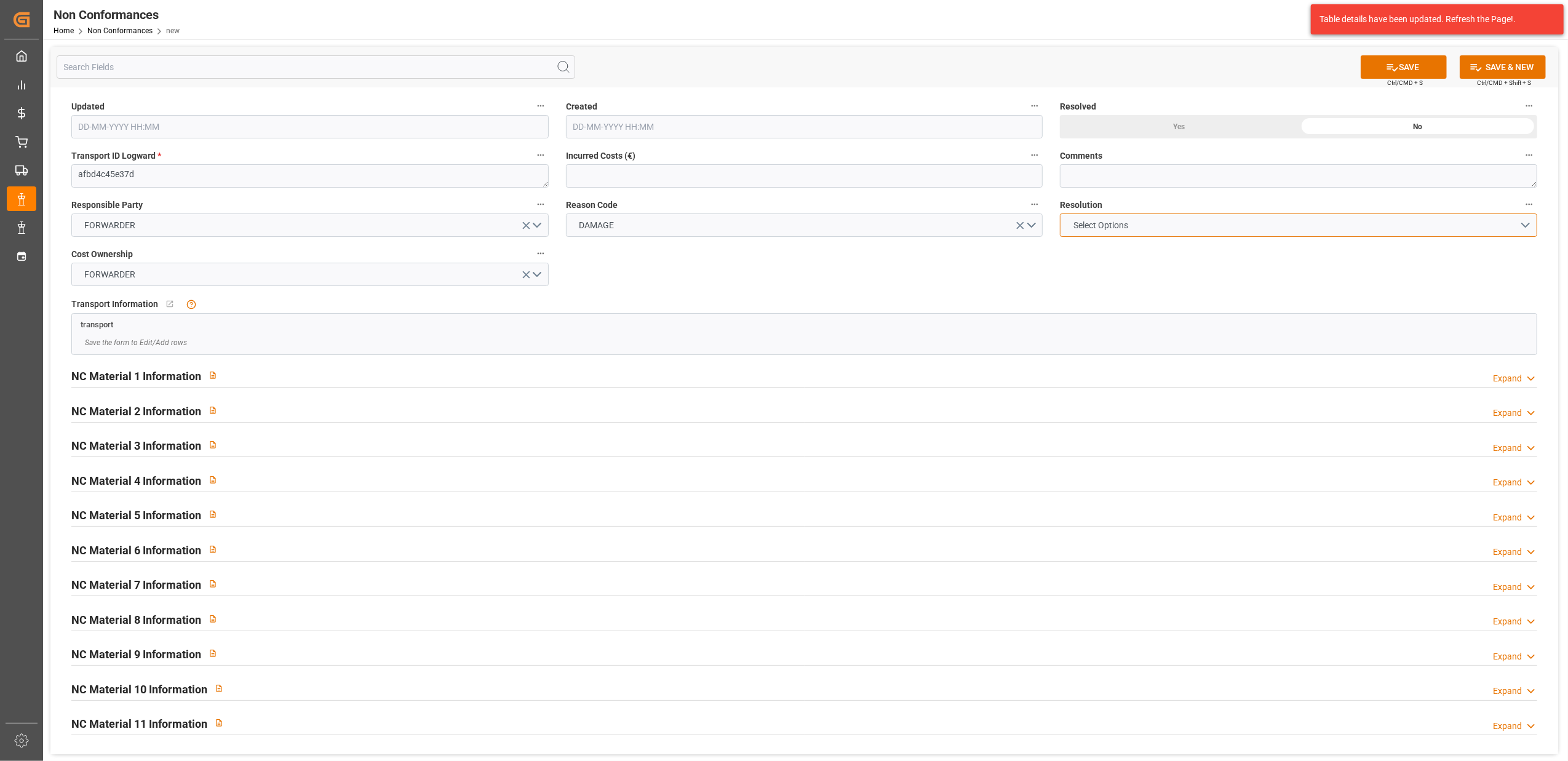
click at [1521, 223] on button "Select Options" at bounding box center [1298, 225] width 477 height 24
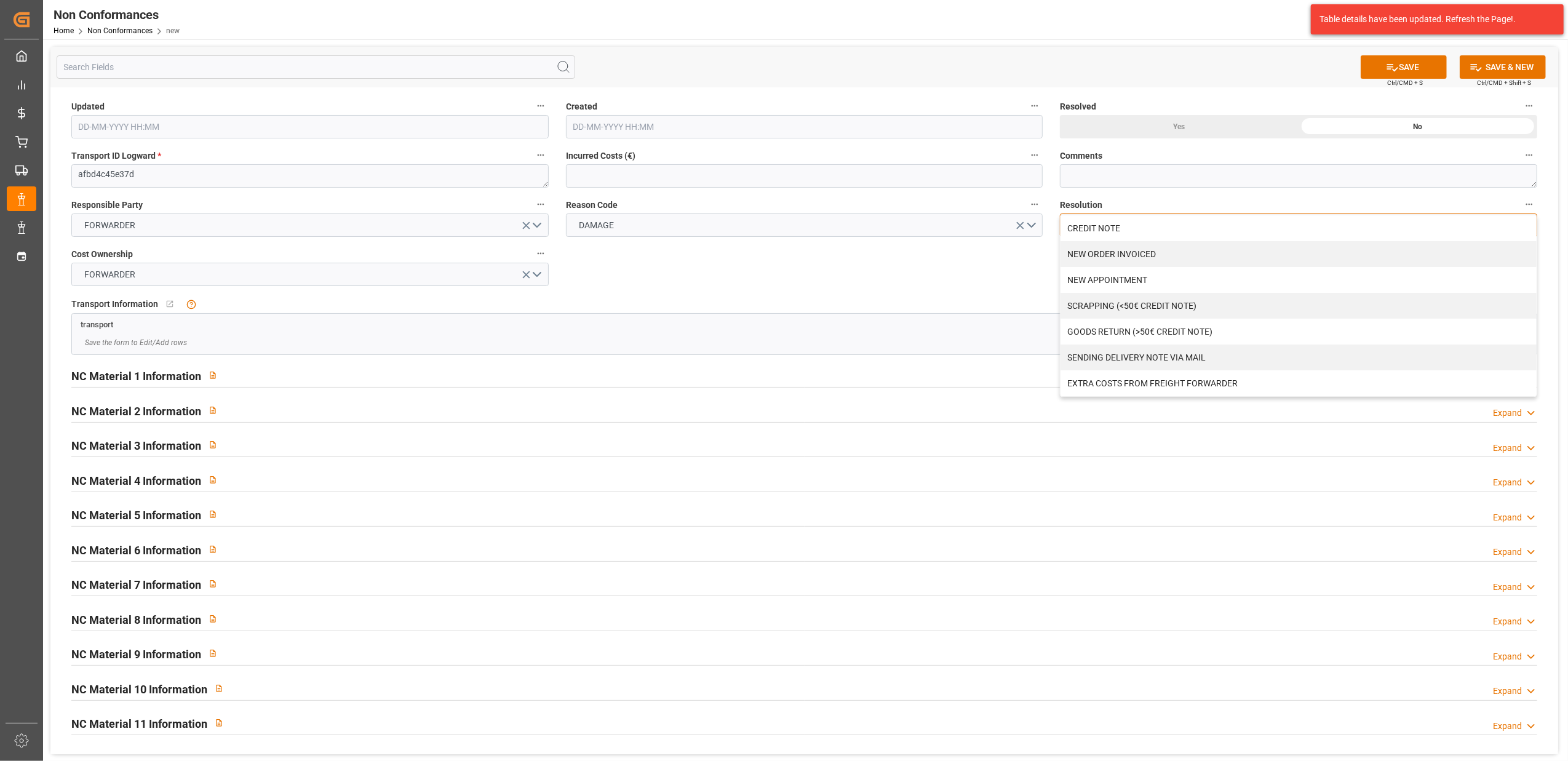
click at [1145, 331] on div "GOODS RETURN (>50€ CREDIT NOTE)" at bounding box center [1298, 332] width 476 height 26
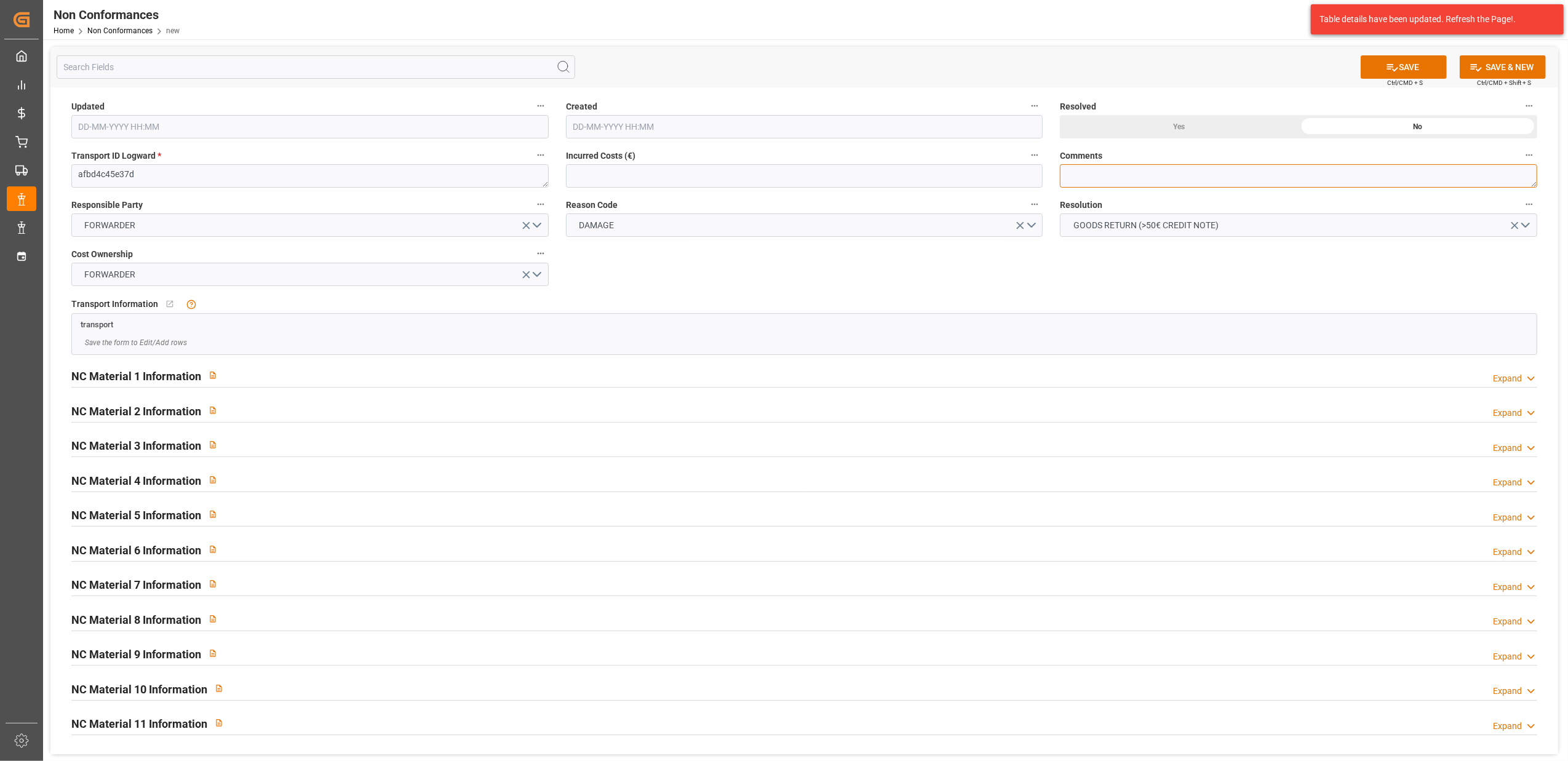
click at [1115, 174] on textarea at bounding box center [1298, 176] width 477 height 24
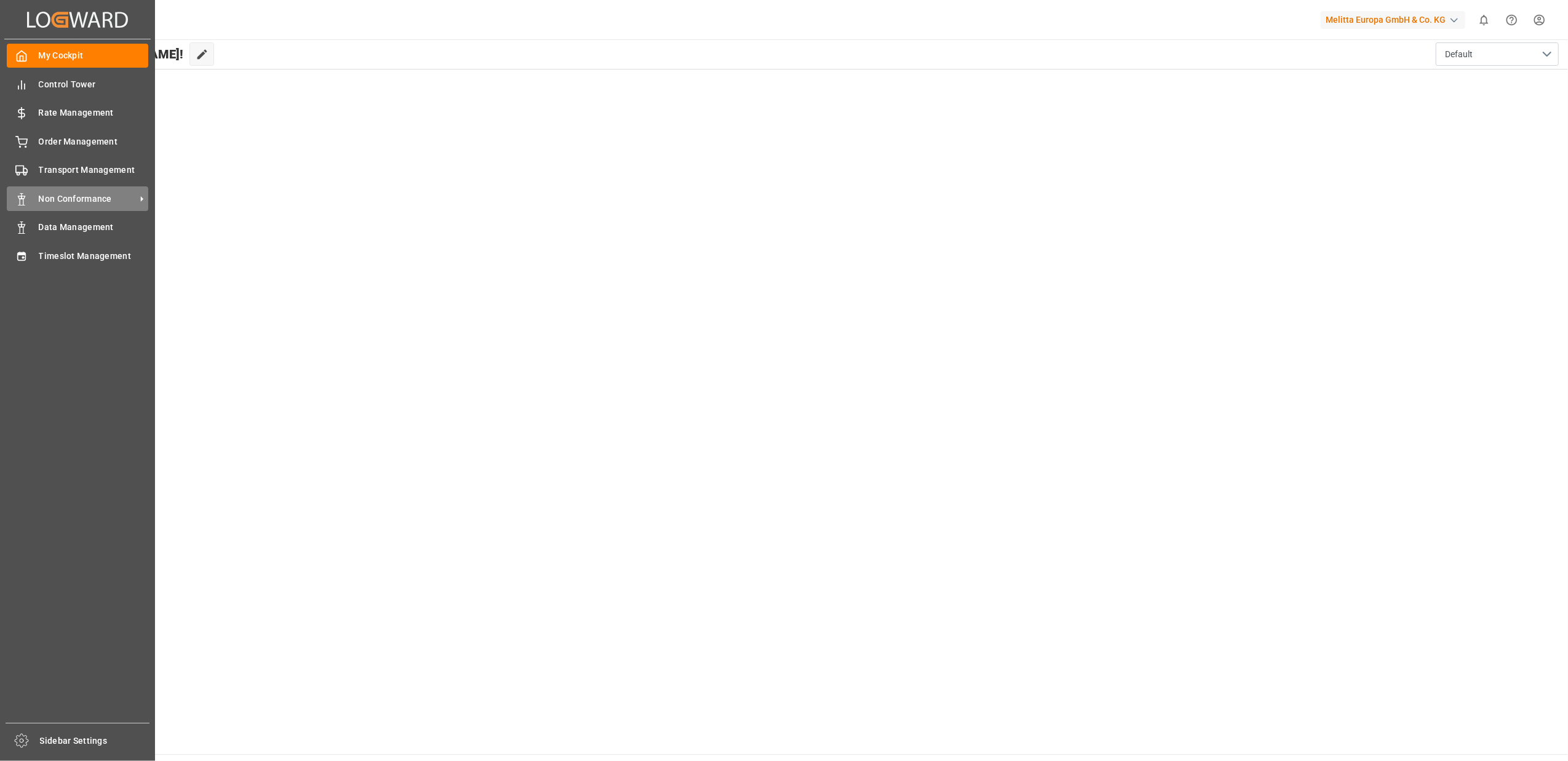
click at [65, 197] on span "Non Conformance" at bounding box center [87, 199] width 97 height 13
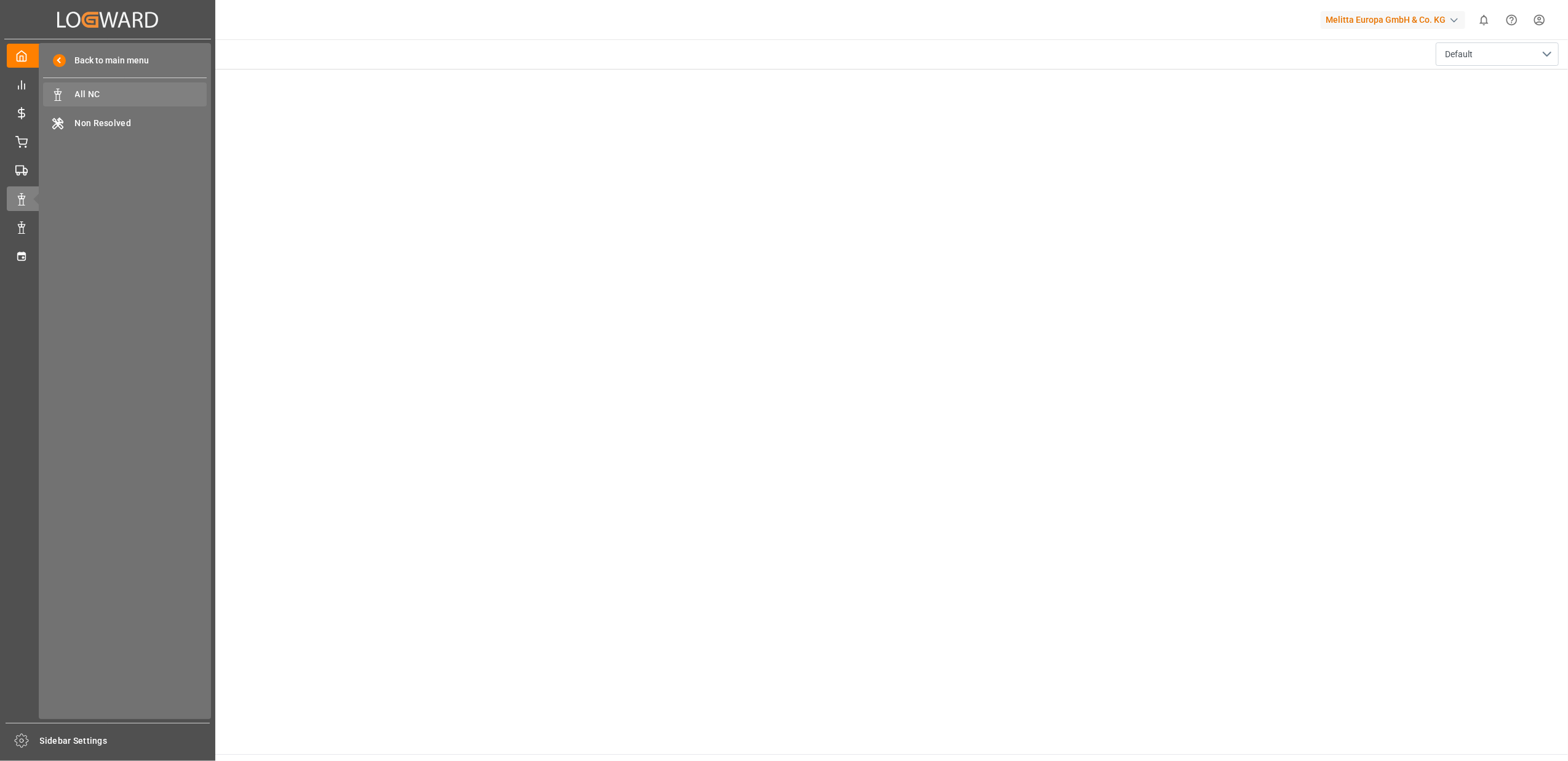
click at [107, 97] on span "All NC" at bounding box center [141, 94] width 132 height 13
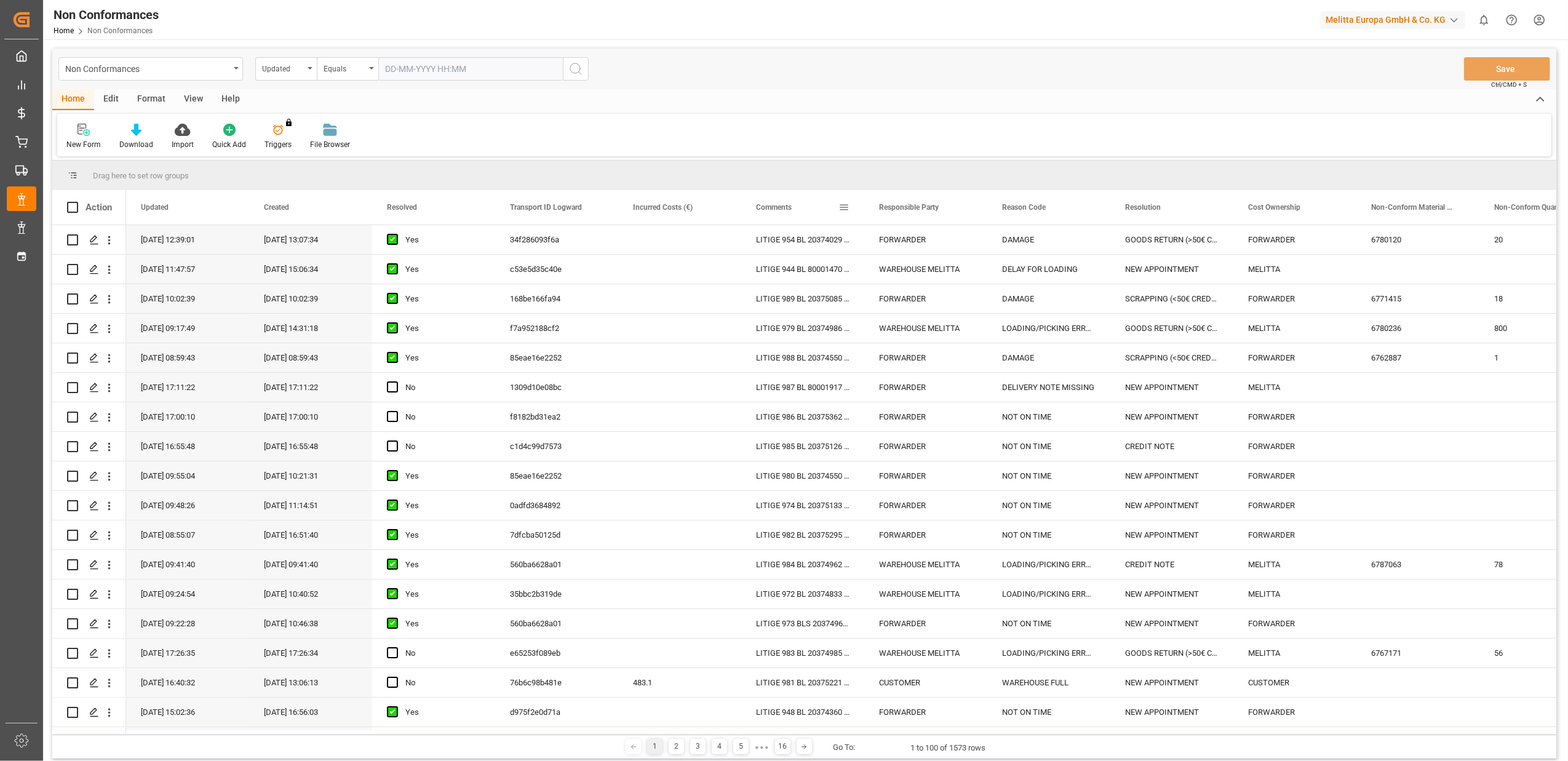
click at [850, 208] on div "Comments" at bounding box center [802, 207] width 123 height 35
click at [841, 202] on span at bounding box center [844, 207] width 11 height 11
click at [902, 211] on span "filter" at bounding box center [900, 209] width 11 height 11
click at [954, 242] on span "Filtering operator" at bounding box center [955, 243] width 11 height 11
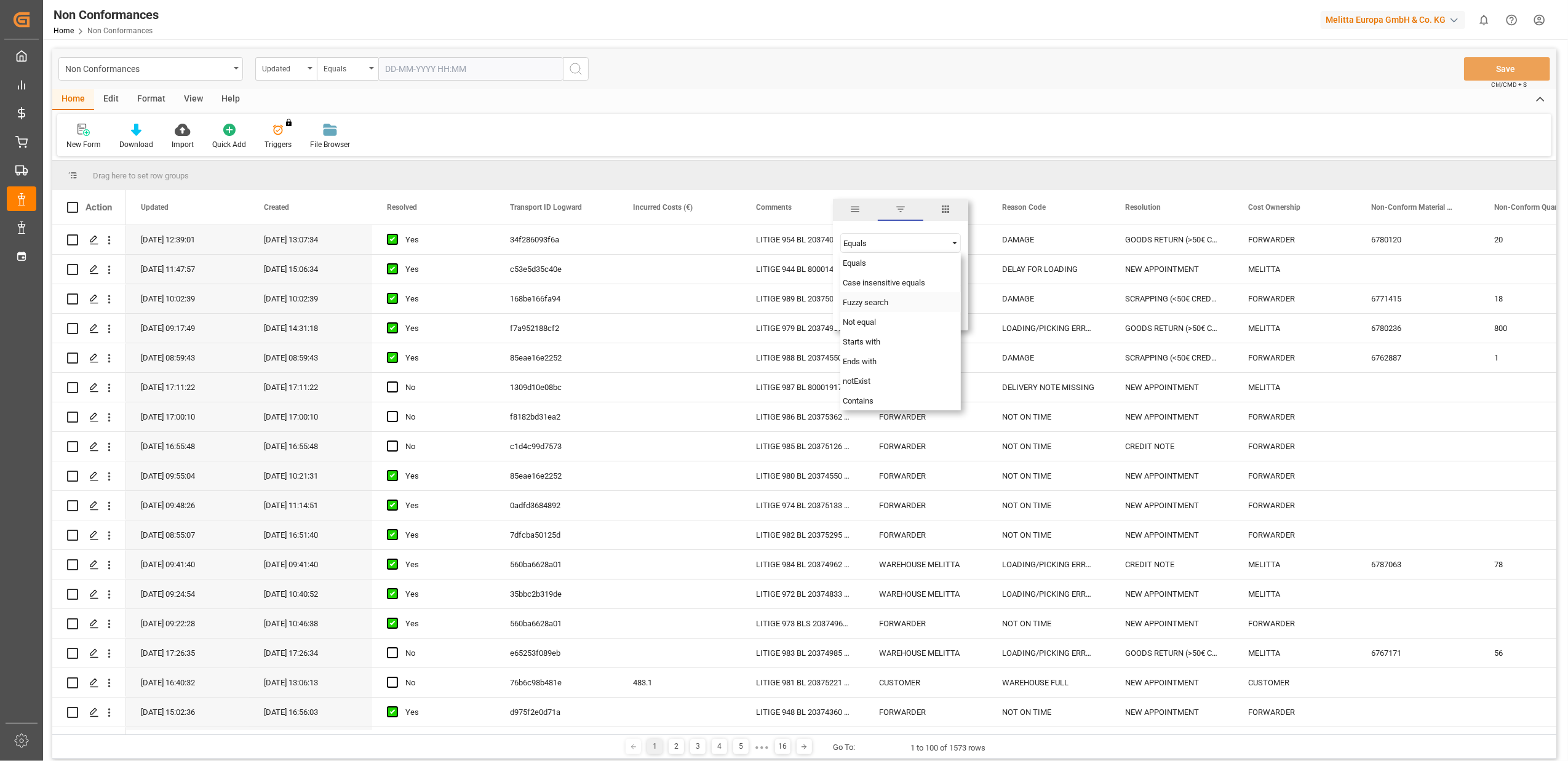
click at [870, 298] on span "Fuzzy search" at bounding box center [866, 302] width 46 height 9
click at [883, 277] on input "Filter Value" at bounding box center [900, 273] width 120 height 25
type input "990"
click at [911, 314] on button "Apply" at bounding box center [916, 312] width 23 height 13
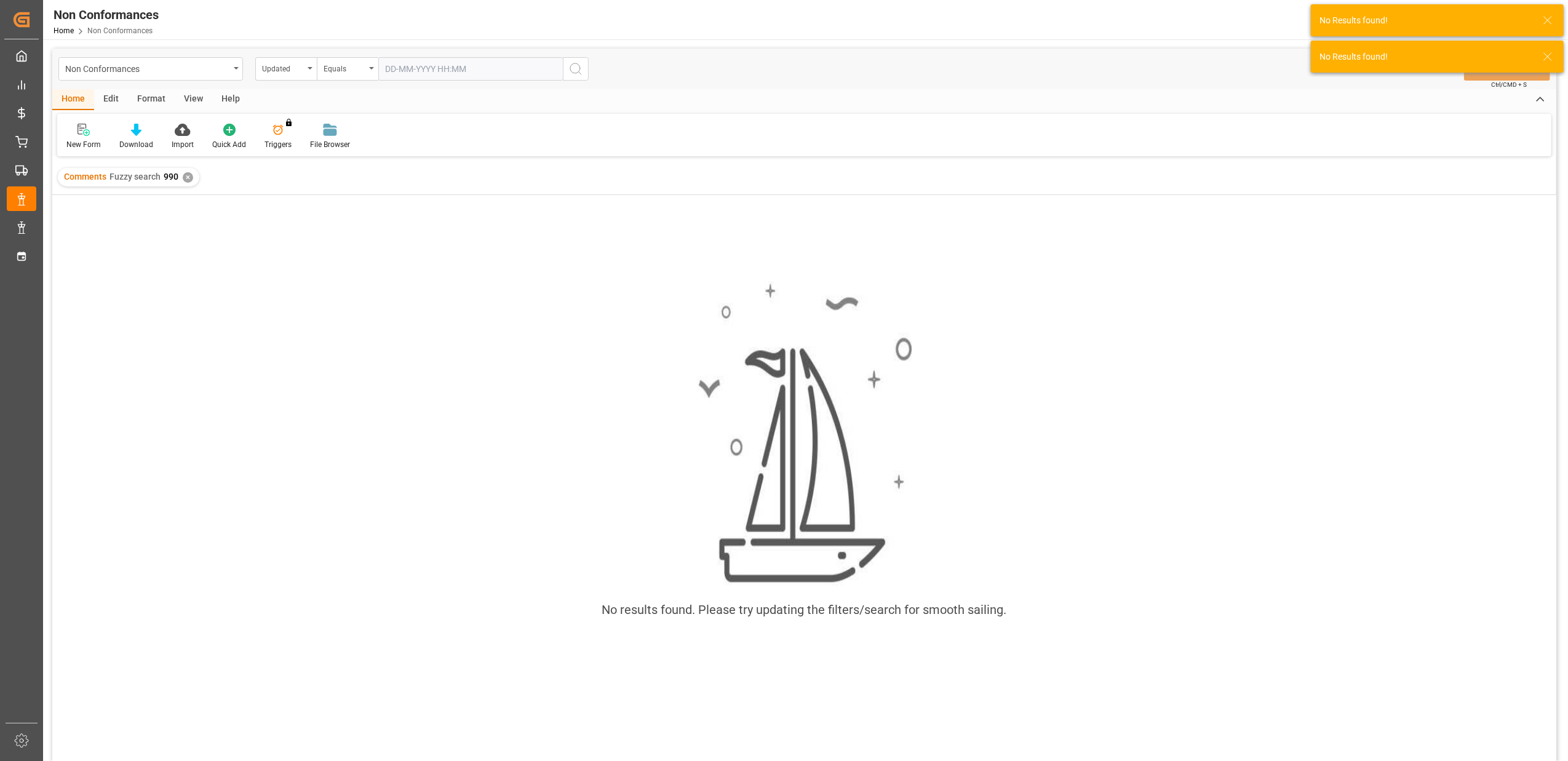
click at [190, 179] on div "✕" at bounding box center [188, 178] width 10 height 10
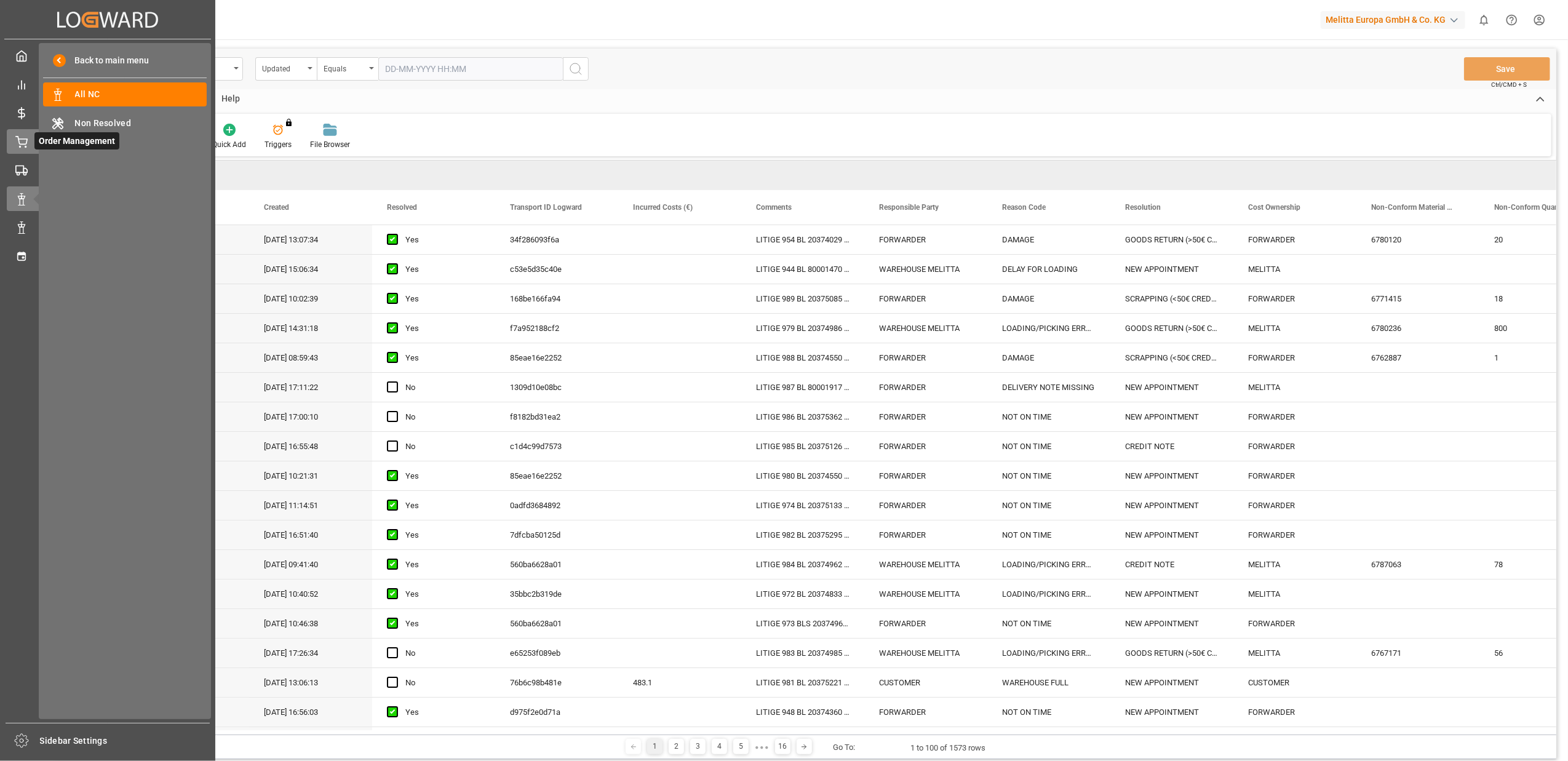
click at [20, 146] on circle at bounding box center [19, 146] width 1 height 1
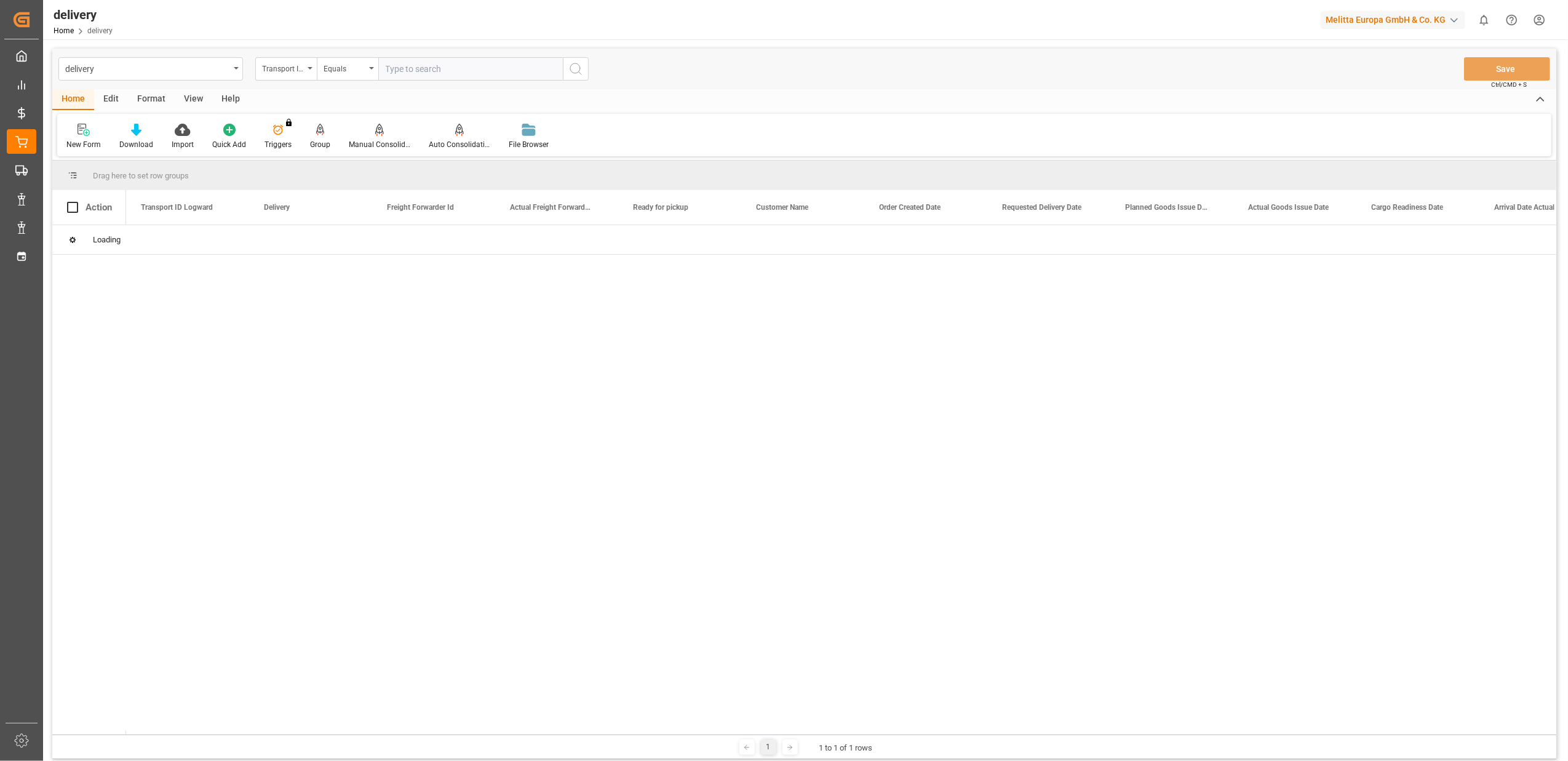
click at [309, 70] on div "Transport ID Logward" at bounding box center [286, 69] width 62 height 24
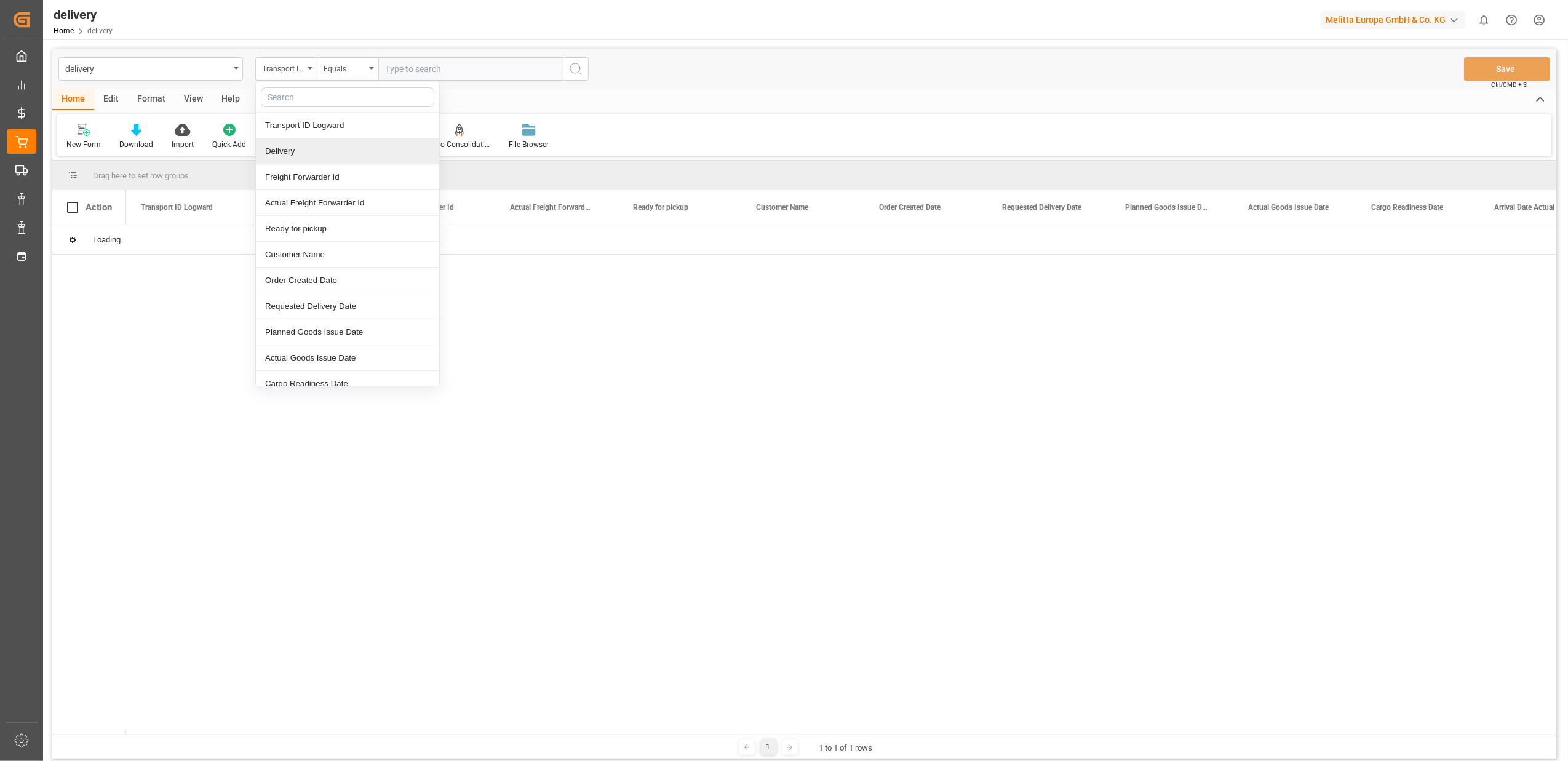
click at [300, 159] on div "Delivery" at bounding box center [347, 152] width 184 height 26
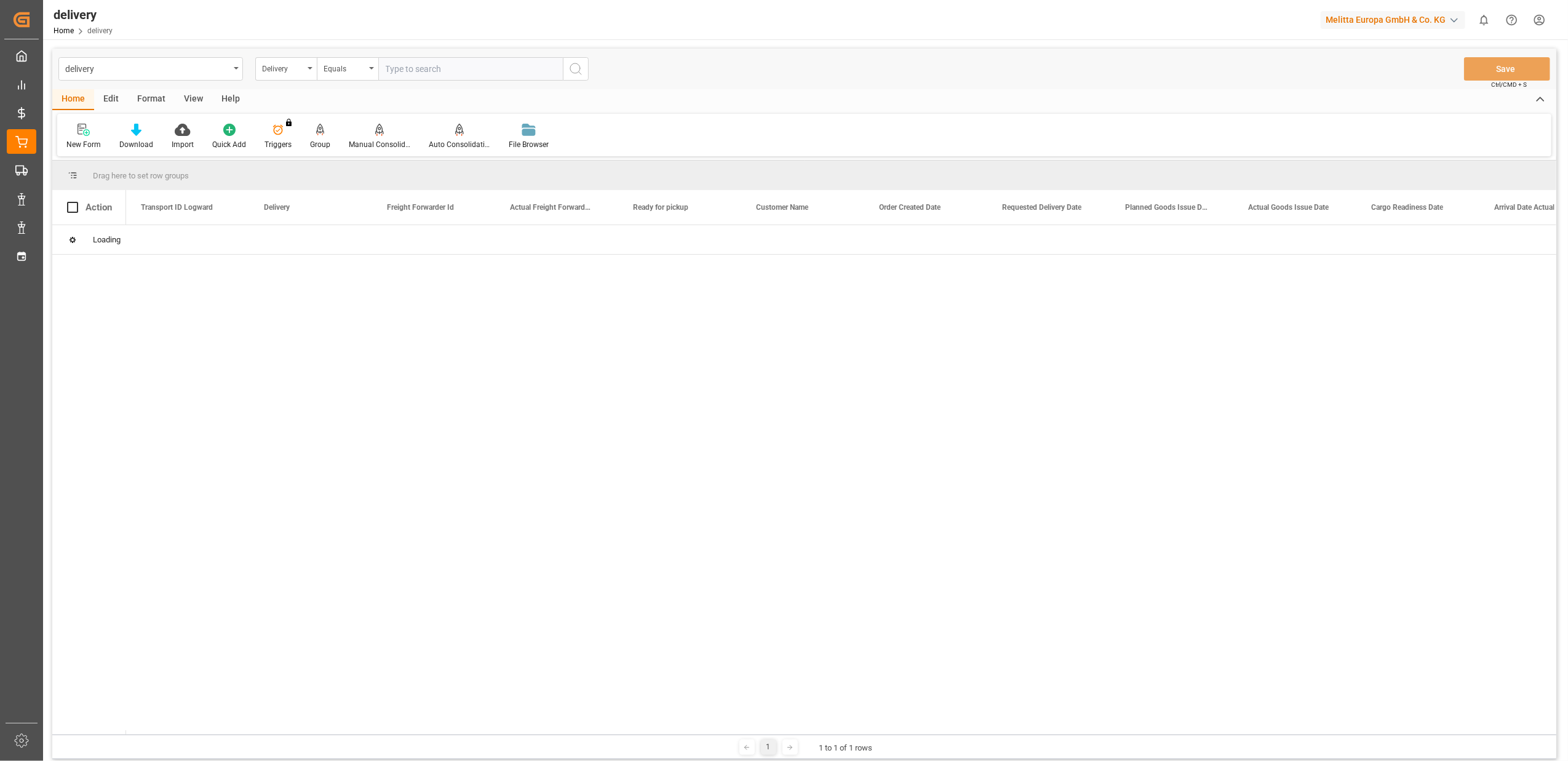
click at [421, 70] on input "text" at bounding box center [470, 69] width 184 height 24
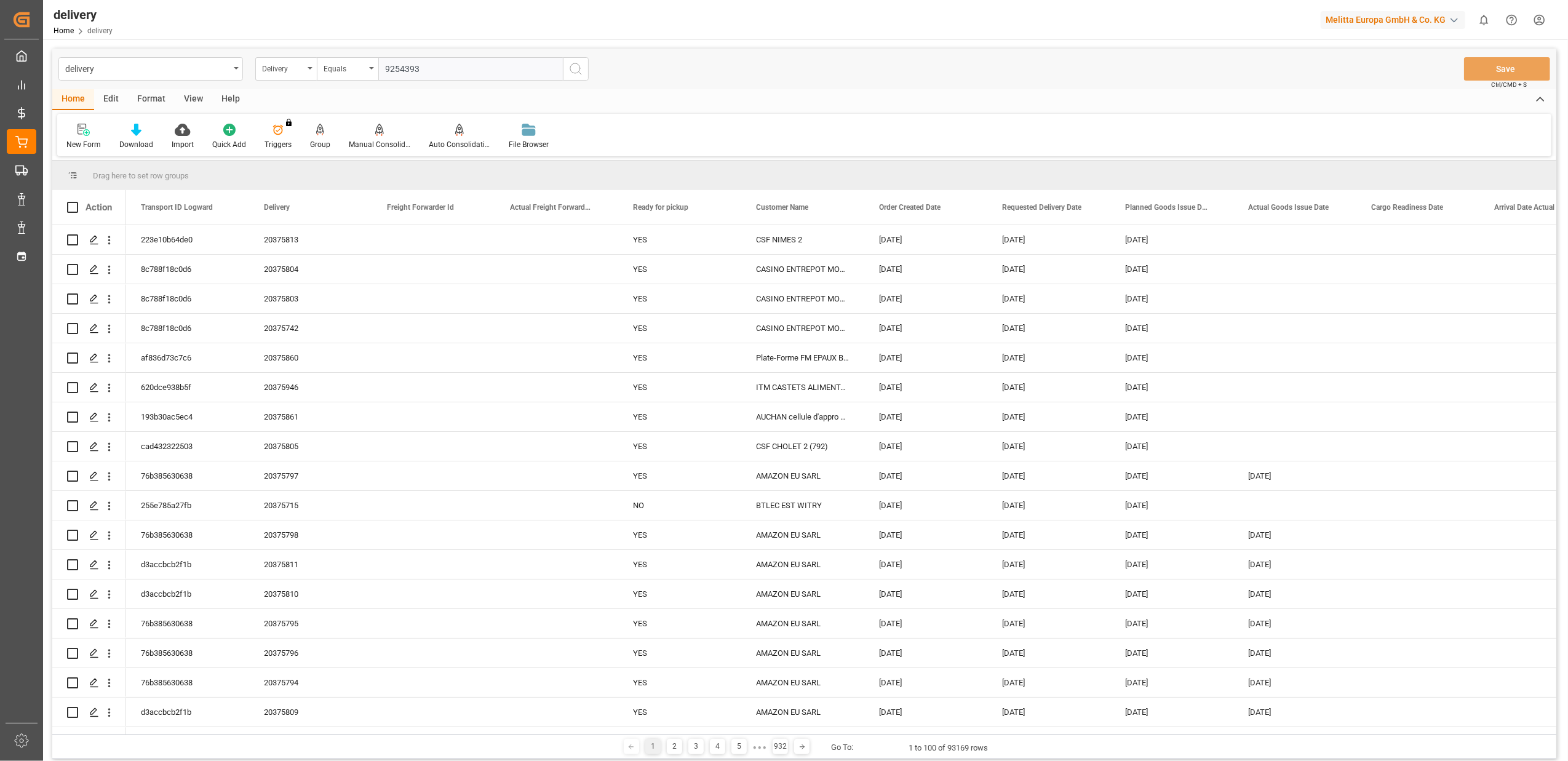
type input "92543937"
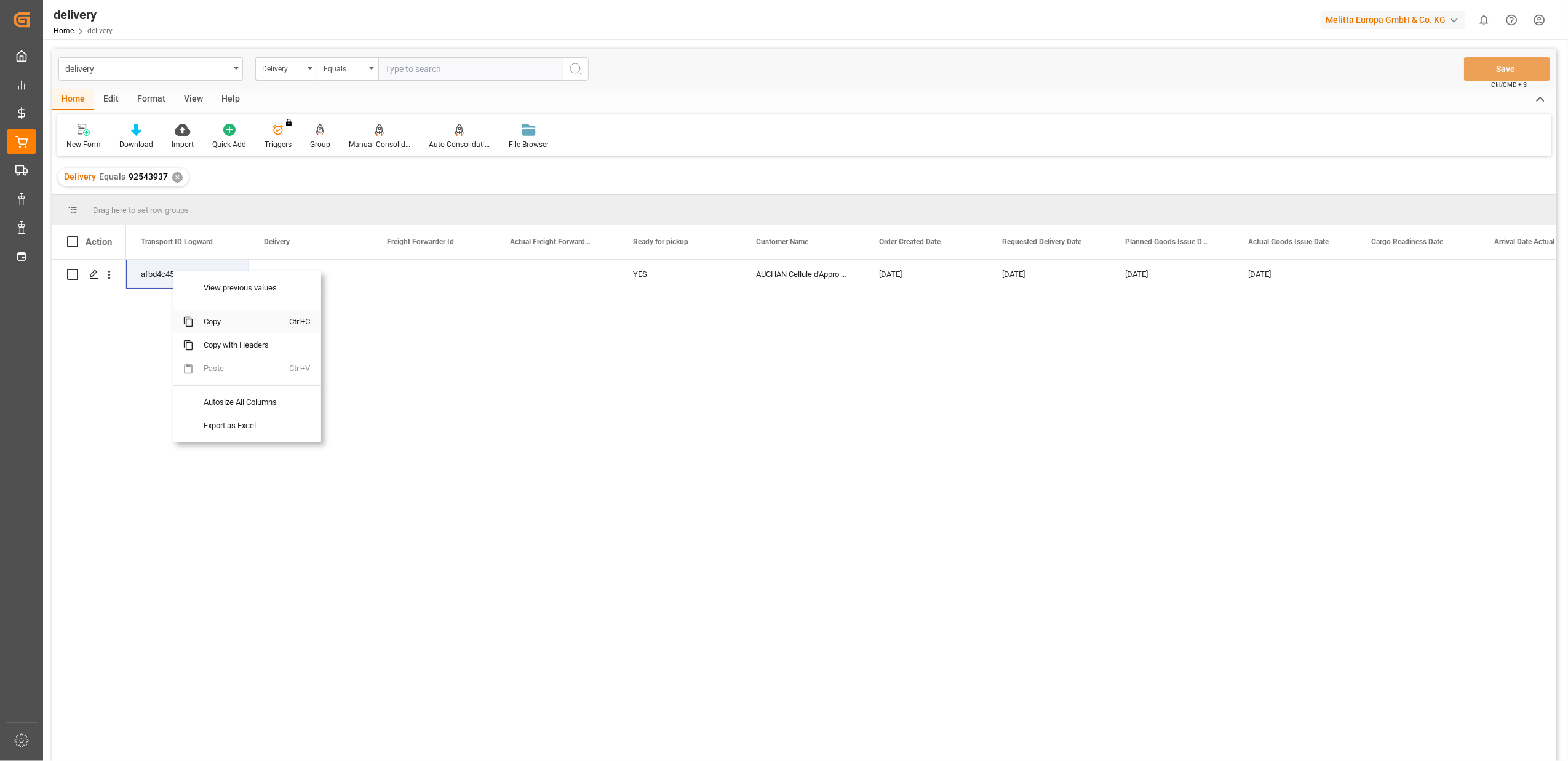
click at [209, 323] on span "Copy" at bounding box center [241, 322] width 96 height 24
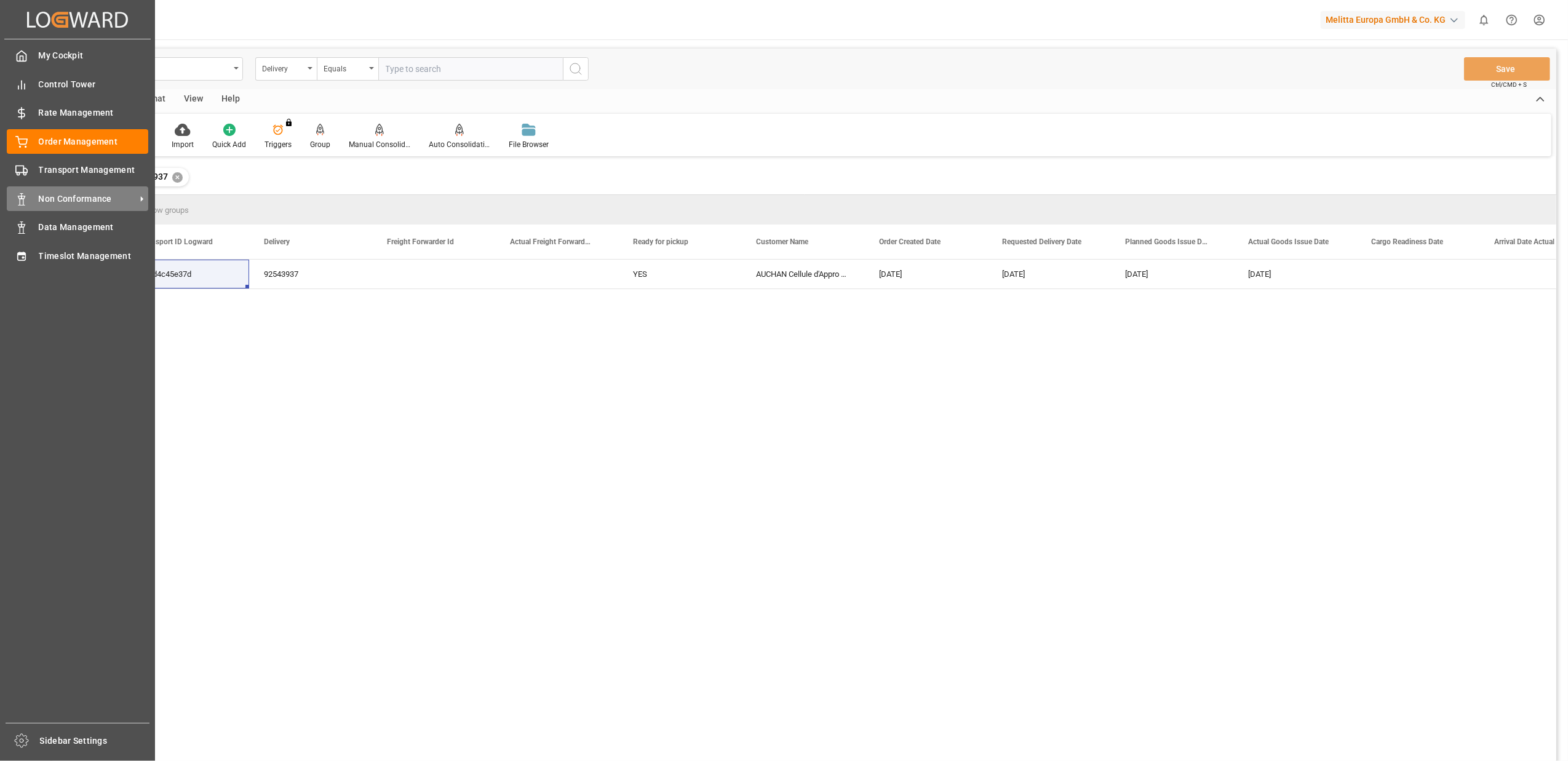
click at [59, 198] on span "Non Conformance" at bounding box center [87, 199] width 97 height 13
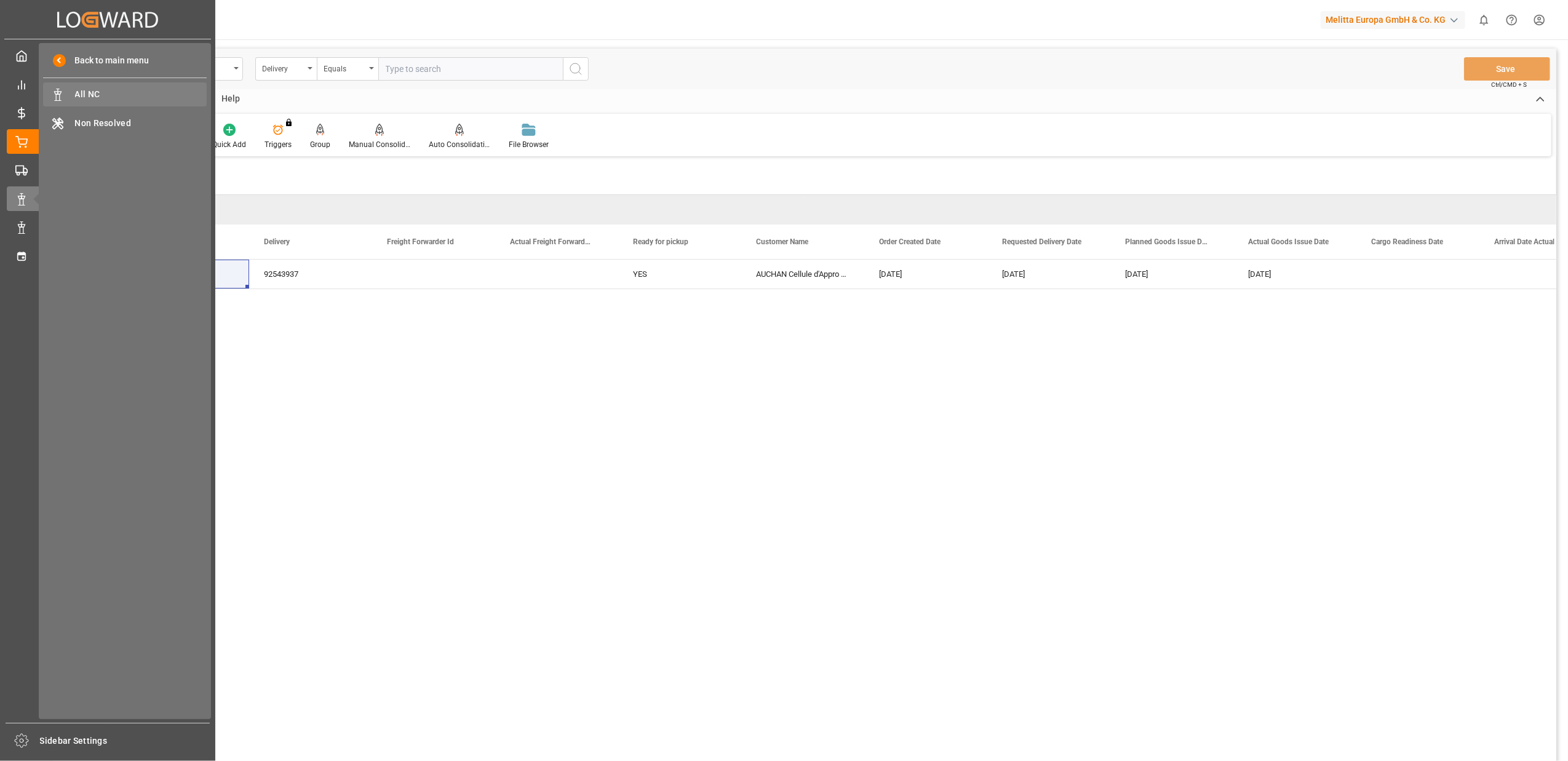
click at [85, 95] on span "All NC" at bounding box center [141, 94] width 132 height 13
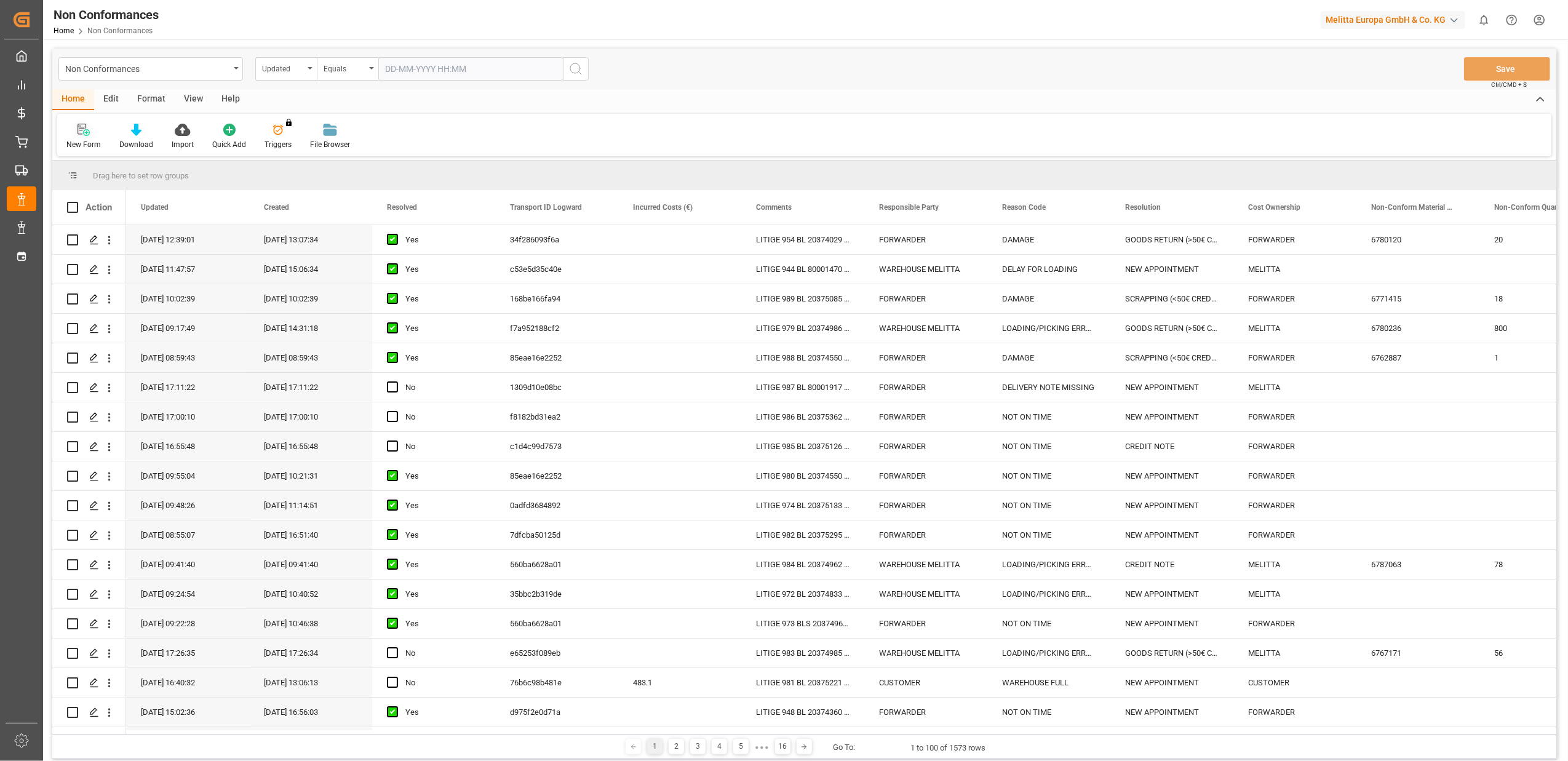
click at [85, 134] on icon at bounding box center [84, 130] width 13 height 13
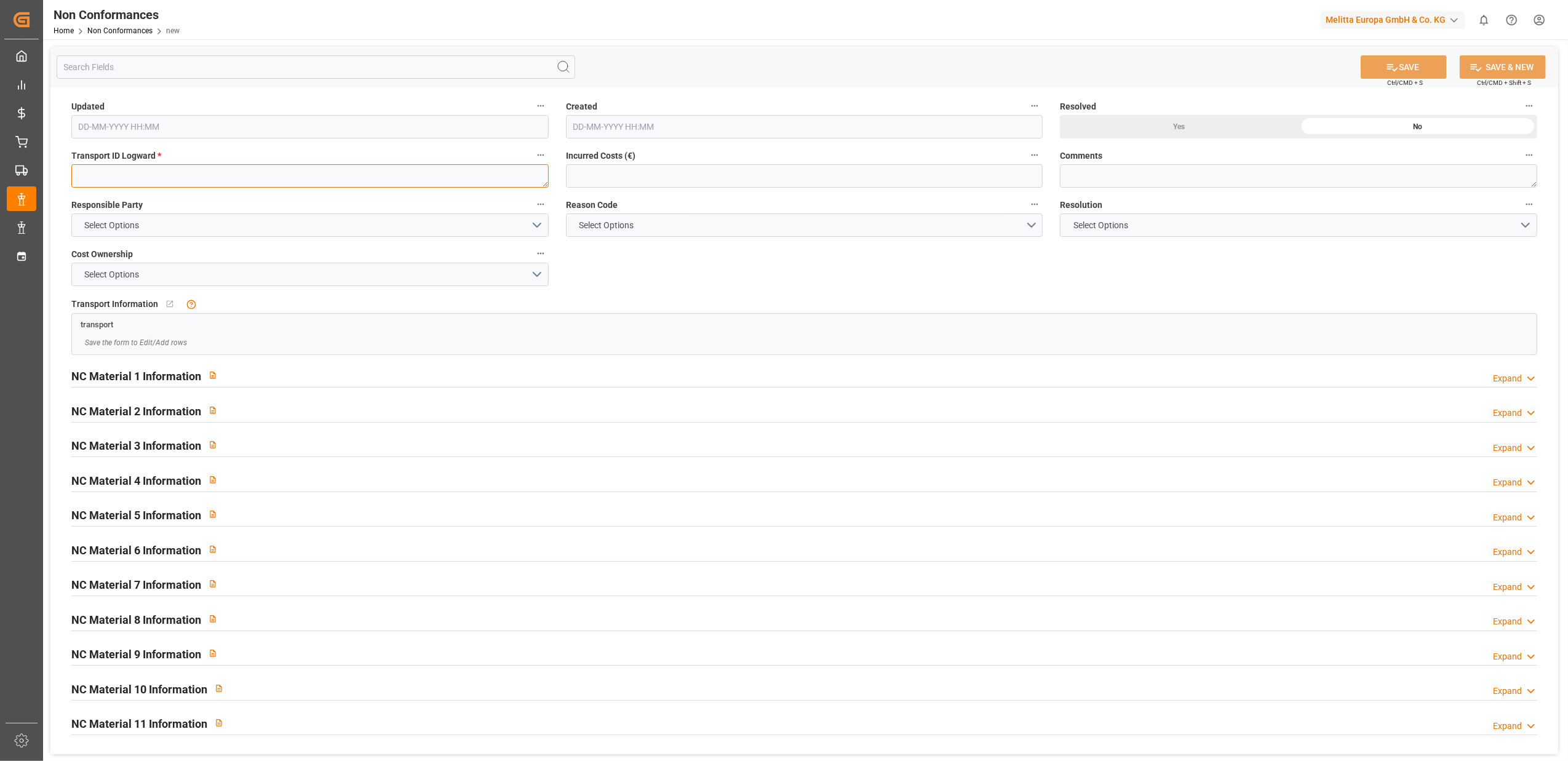
click at [333, 178] on textarea at bounding box center [310, 176] width 477 height 24
paste textarea "afbd4c45e37d"
type textarea "afbd4c45e37d"
